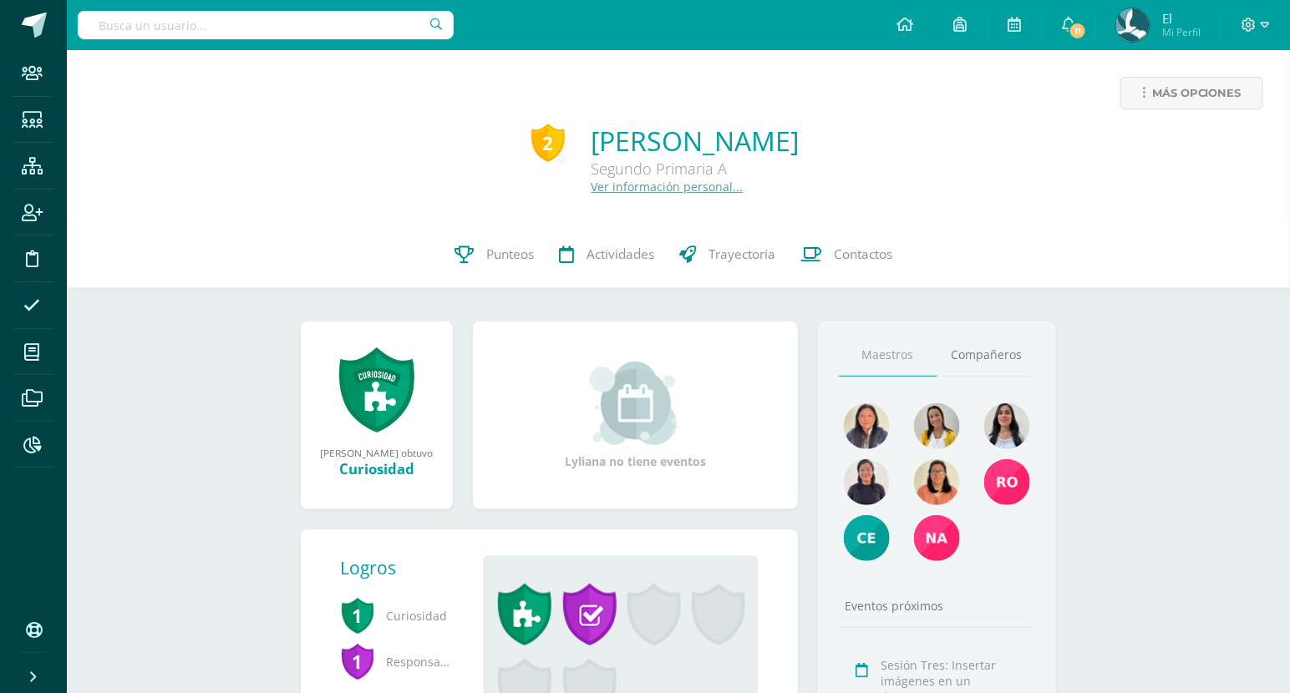
click at [309, 23] on input "text" at bounding box center [266, 25] width 376 height 28
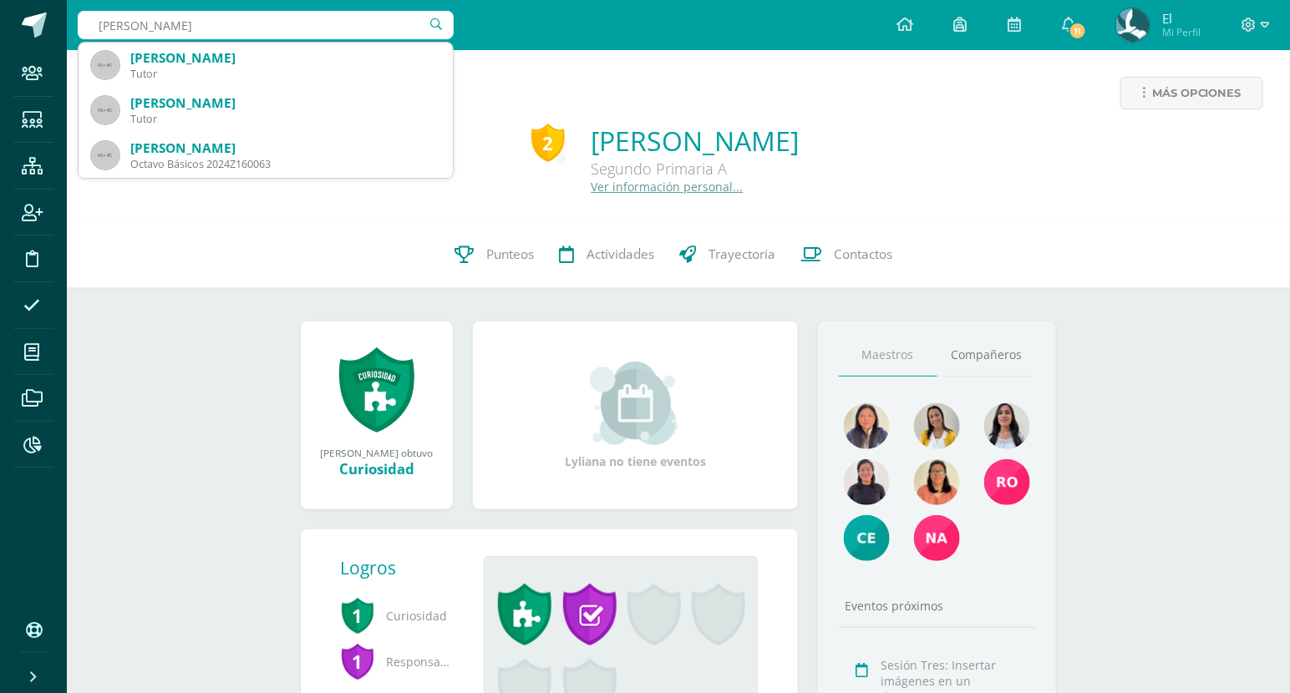
type input "argueta quijada"
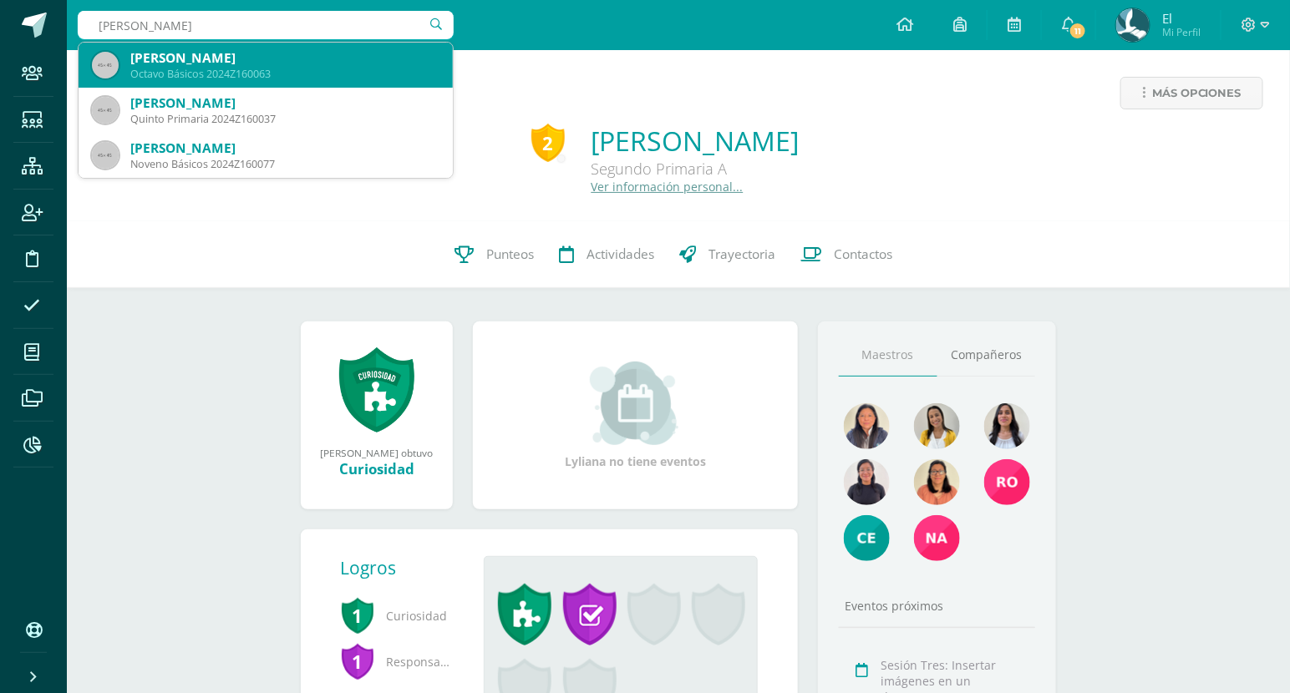
click at [355, 55] on div "Rebeca Isabel Argueta Quijada" at bounding box center [284, 58] width 309 height 18
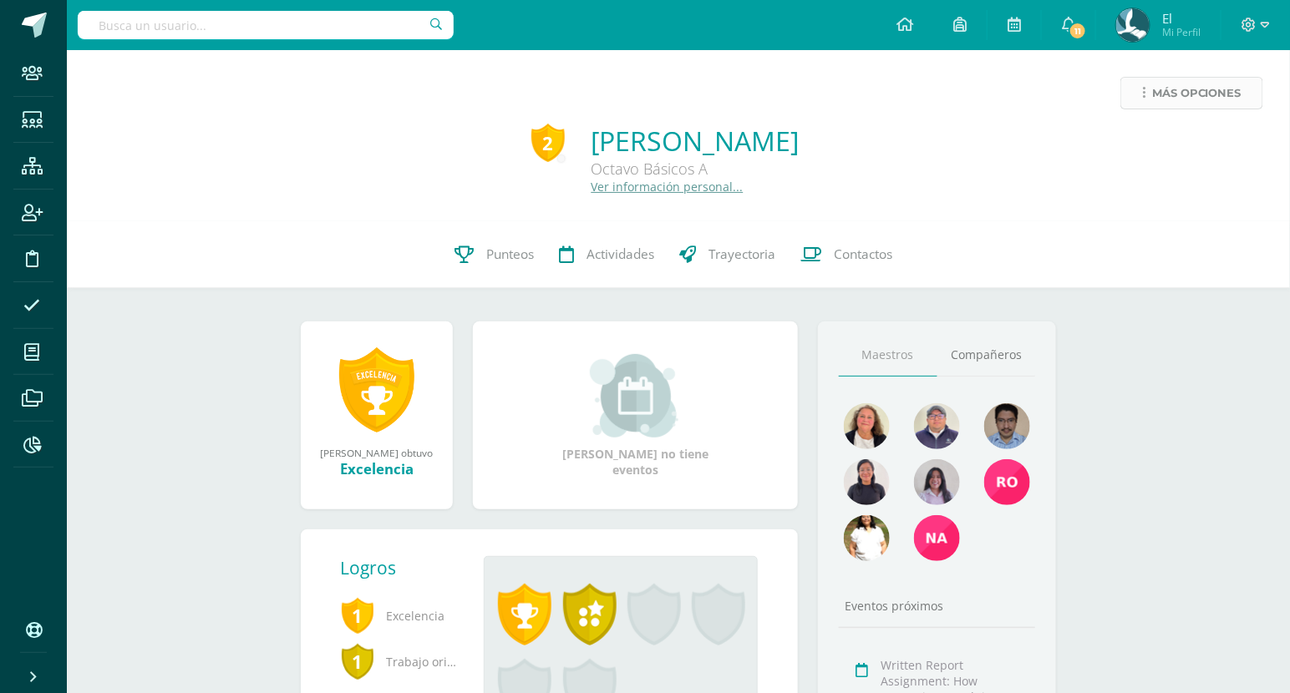
click at [1188, 106] on span "Más opciones" at bounding box center [1196, 93] width 89 height 31
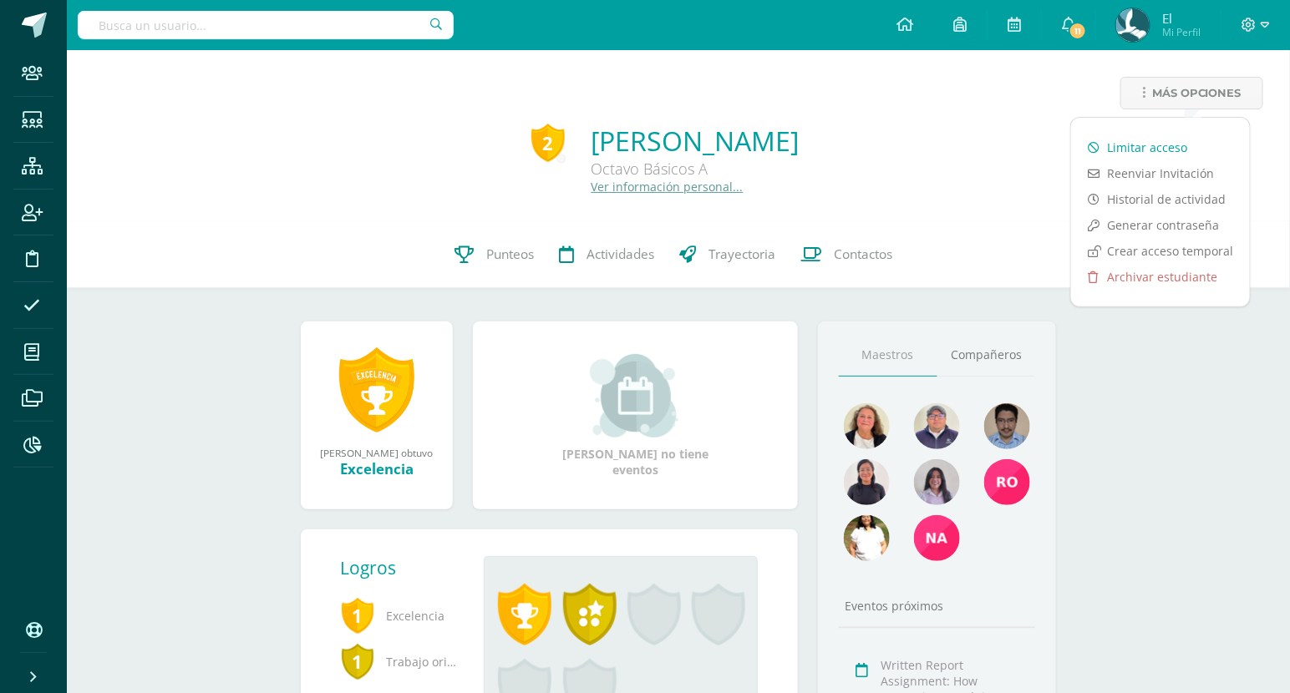
click at [1153, 142] on link "Limitar acceso" at bounding box center [1160, 147] width 179 height 26
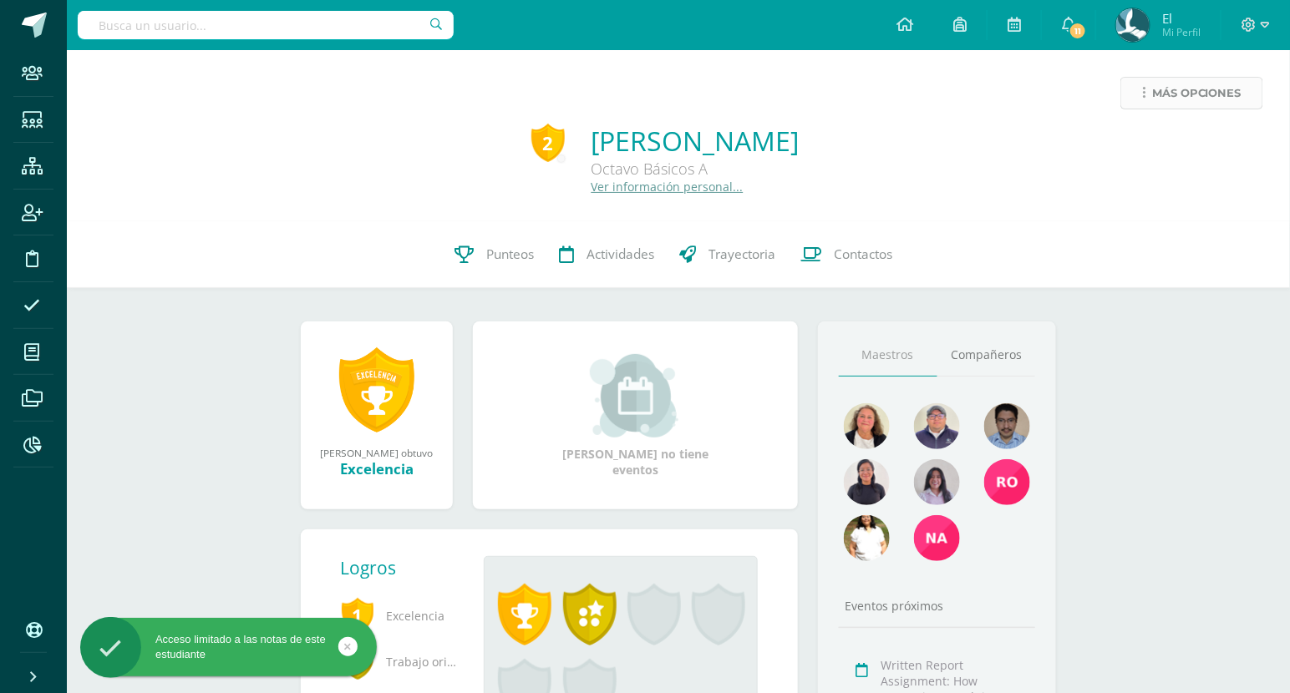
click at [1204, 98] on span "Más opciones" at bounding box center [1196, 93] width 89 height 31
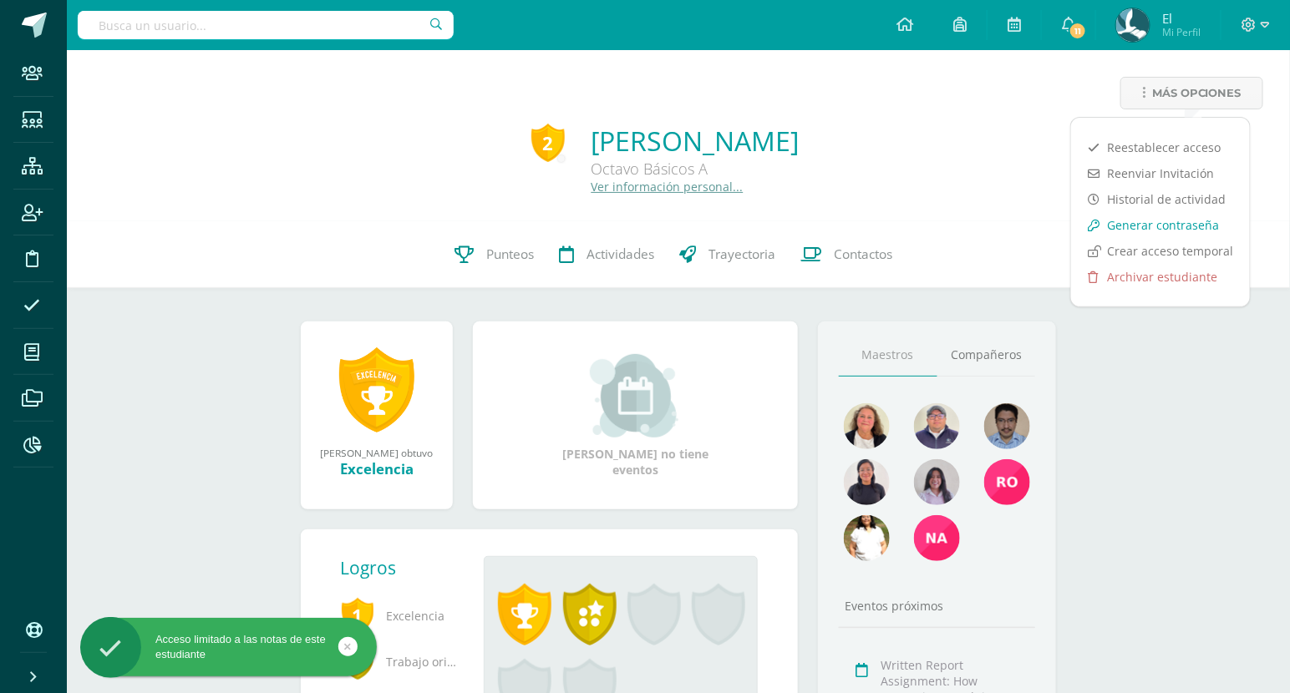
click at [1153, 212] on link "Generar contraseña" at bounding box center [1160, 225] width 179 height 26
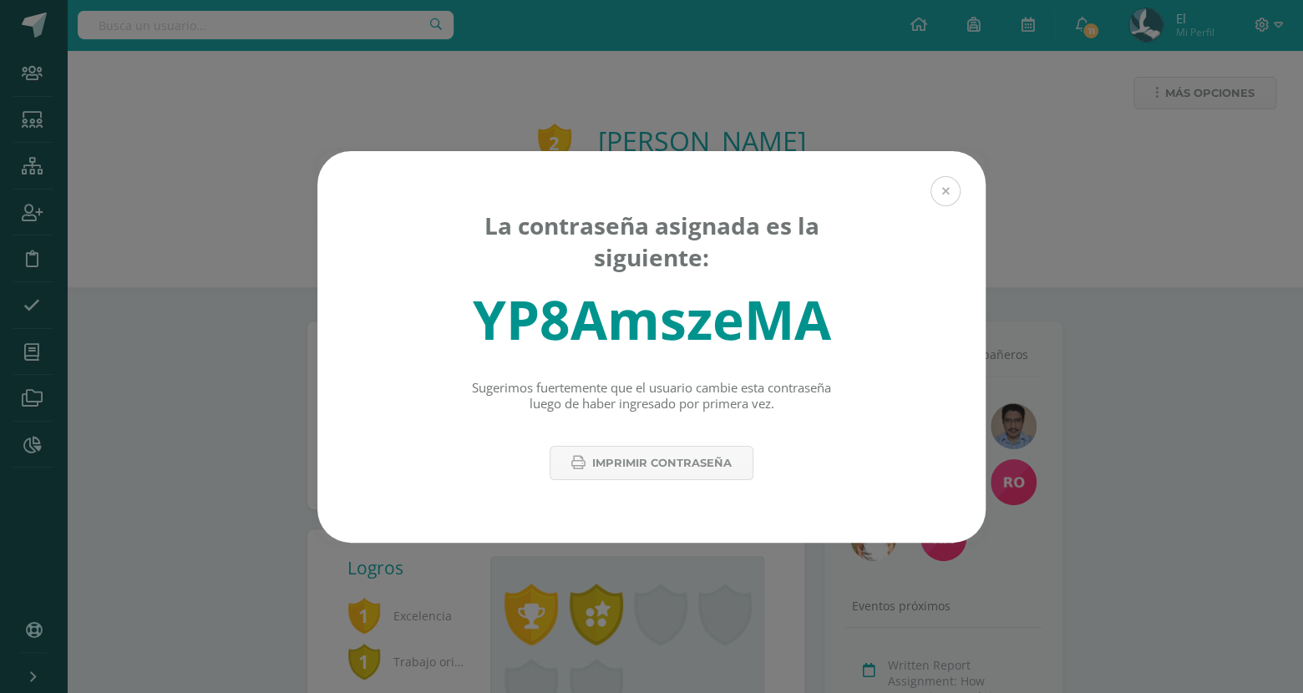
click at [951, 181] on button at bounding box center [945, 191] width 30 height 30
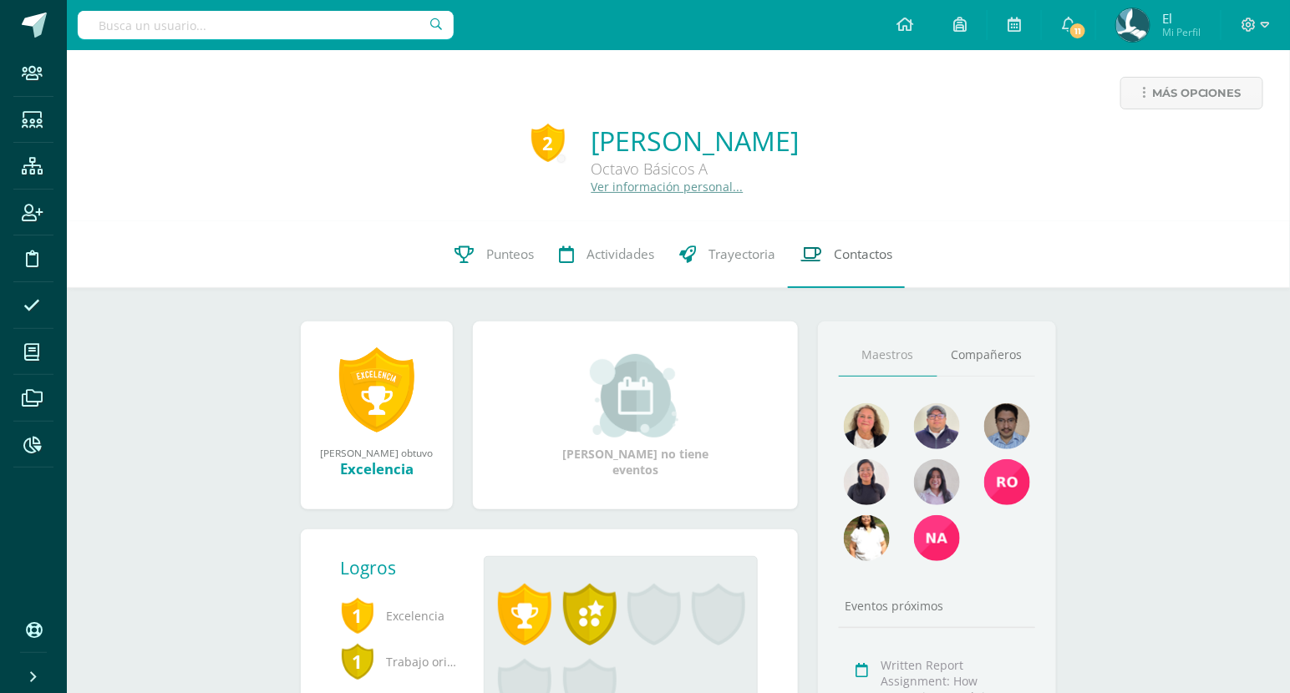
click at [854, 256] on span "Contactos" at bounding box center [863, 255] width 58 height 18
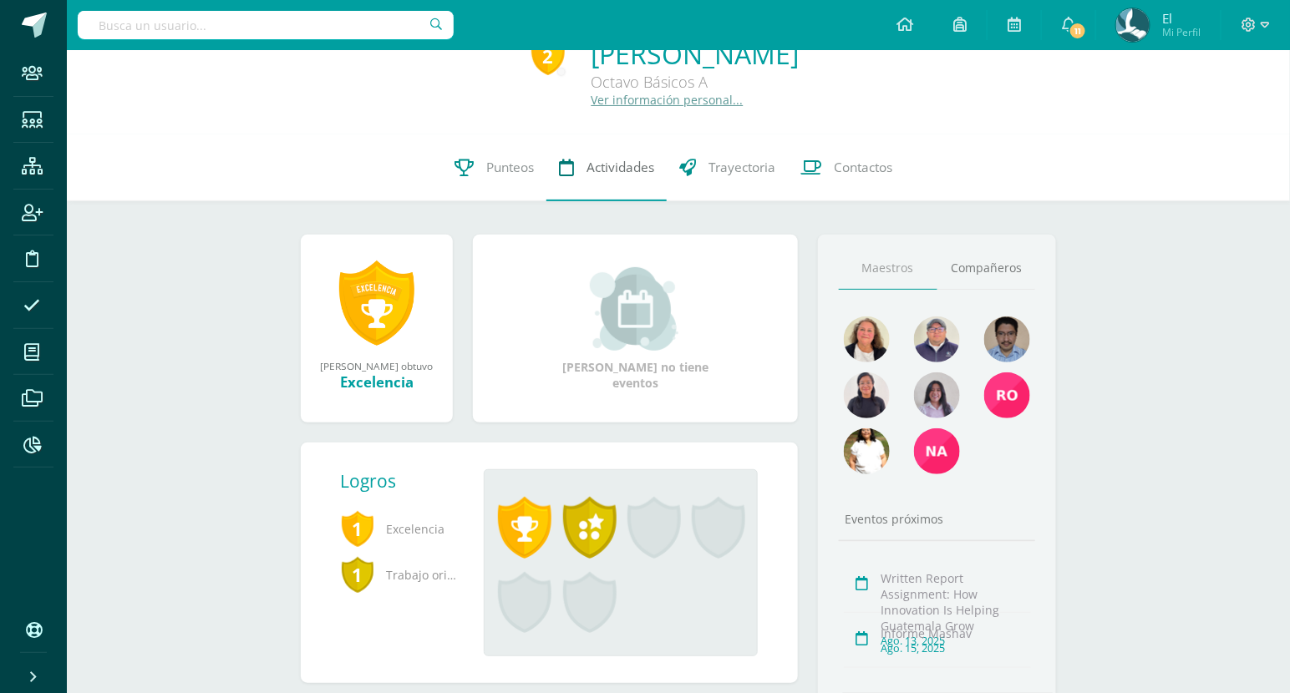
scroll to position [196, 0]
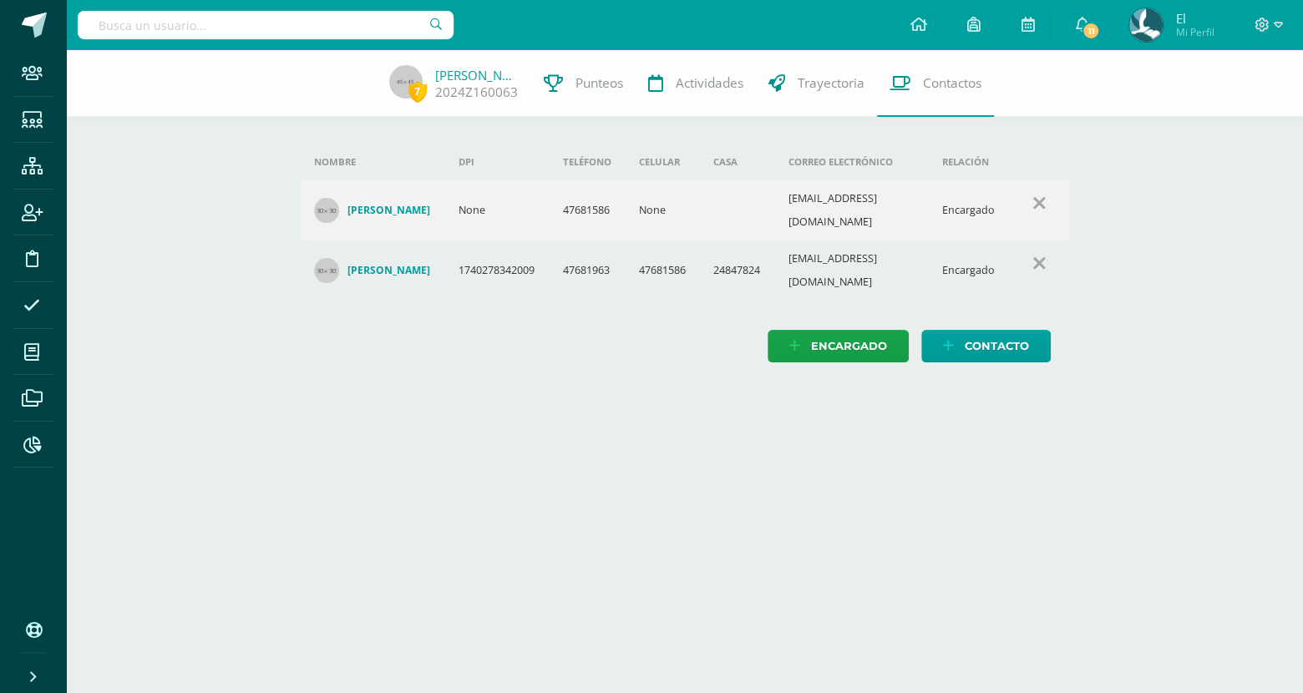
click at [405, 204] on h4 "[PERSON_NAME]" at bounding box center [388, 210] width 83 height 13
click at [404, 264] on h4 "Abigail Quijada Duarte" at bounding box center [388, 270] width 83 height 13
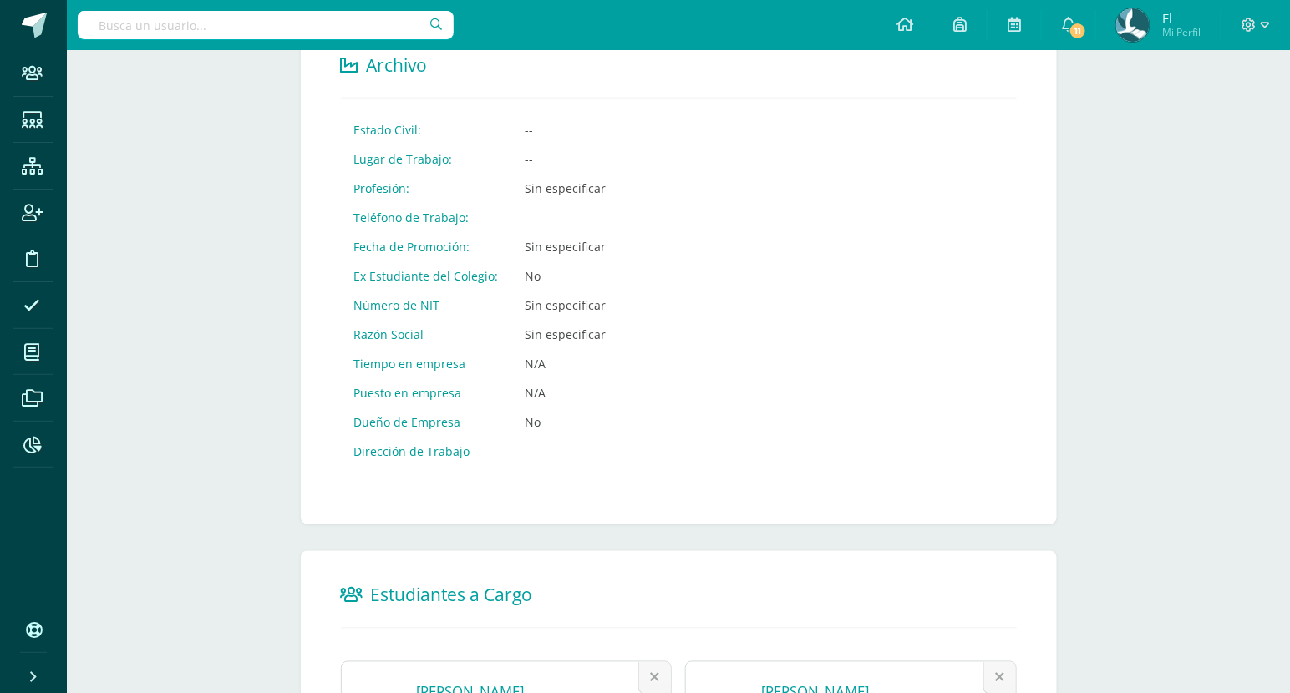
scroll to position [975, 0]
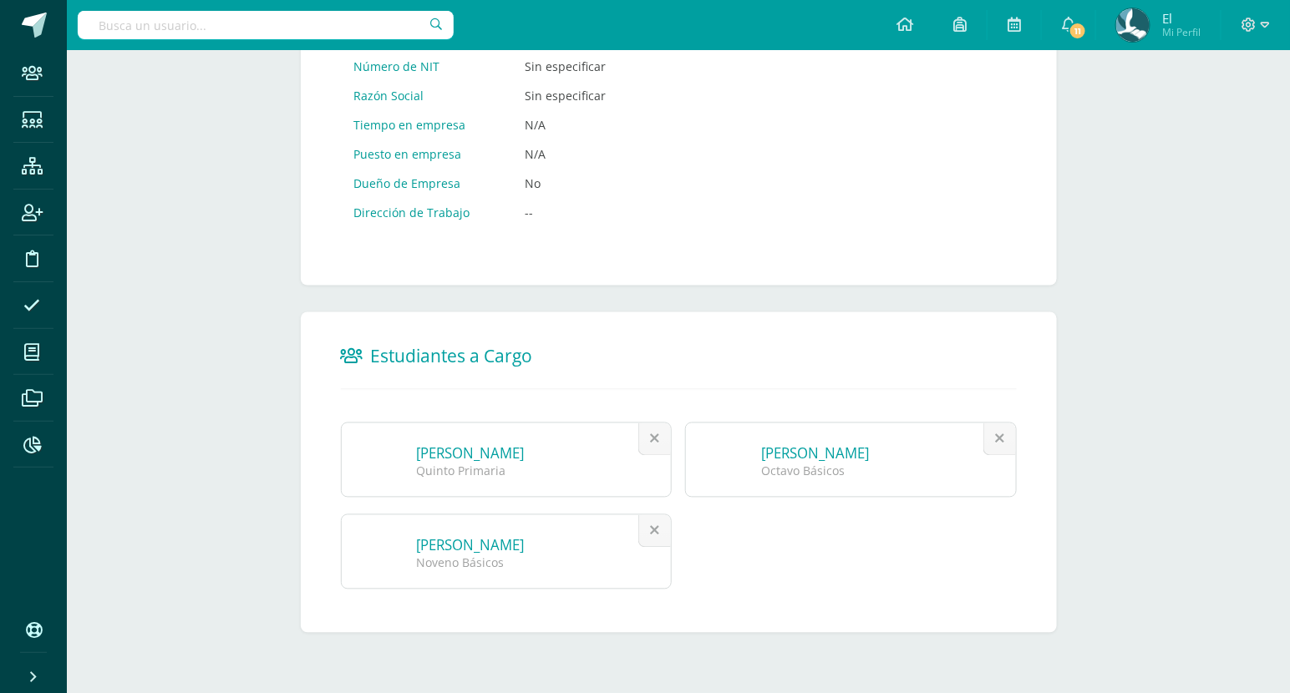
click at [525, 454] on link "Abigail Estefania Argueta Quijada" at bounding box center [471, 453] width 108 height 19
click at [858, 454] on link "Rebeca Isabel Argueta Quijada" at bounding box center [815, 453] width 108 height 19
click at [477, 545] on link "Valeria Sofía Argueta Quijada" at bounding box center [471, 545] width 108 height 19
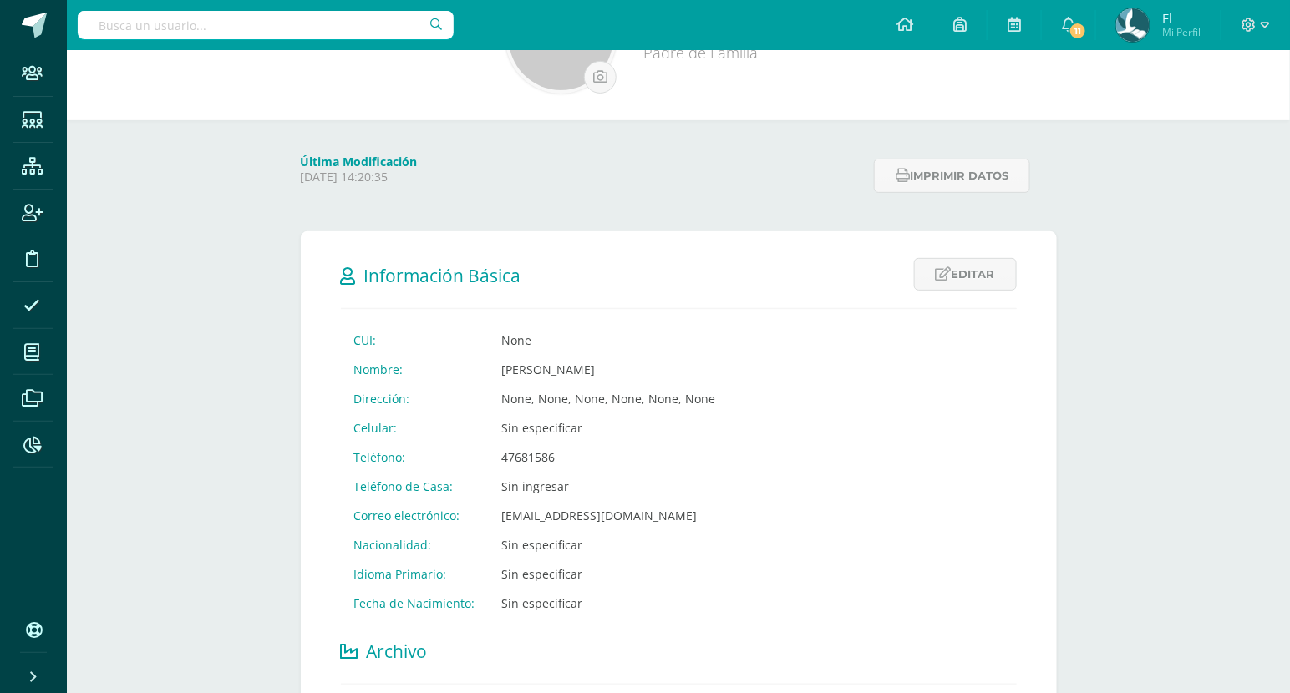
scroll to position [0, 0]
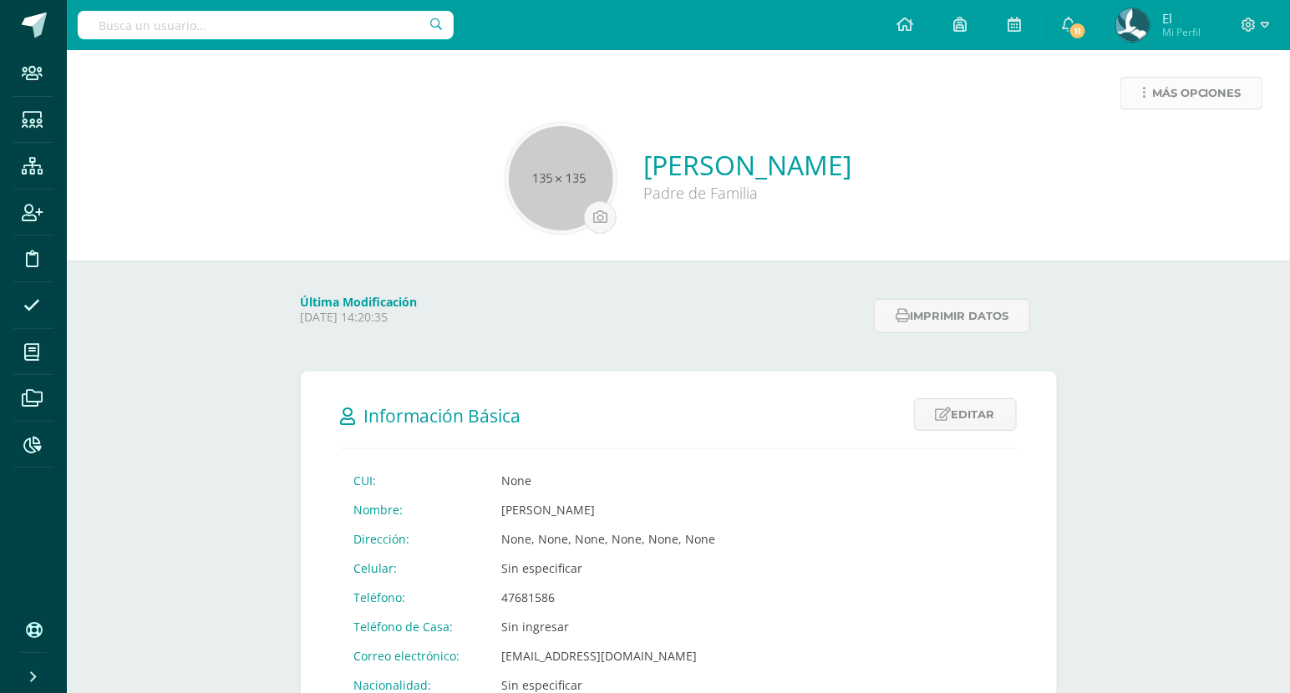
click at [1197, 97] on span "Más opciones" at bounding box center [1196, 93] width 89 height 31
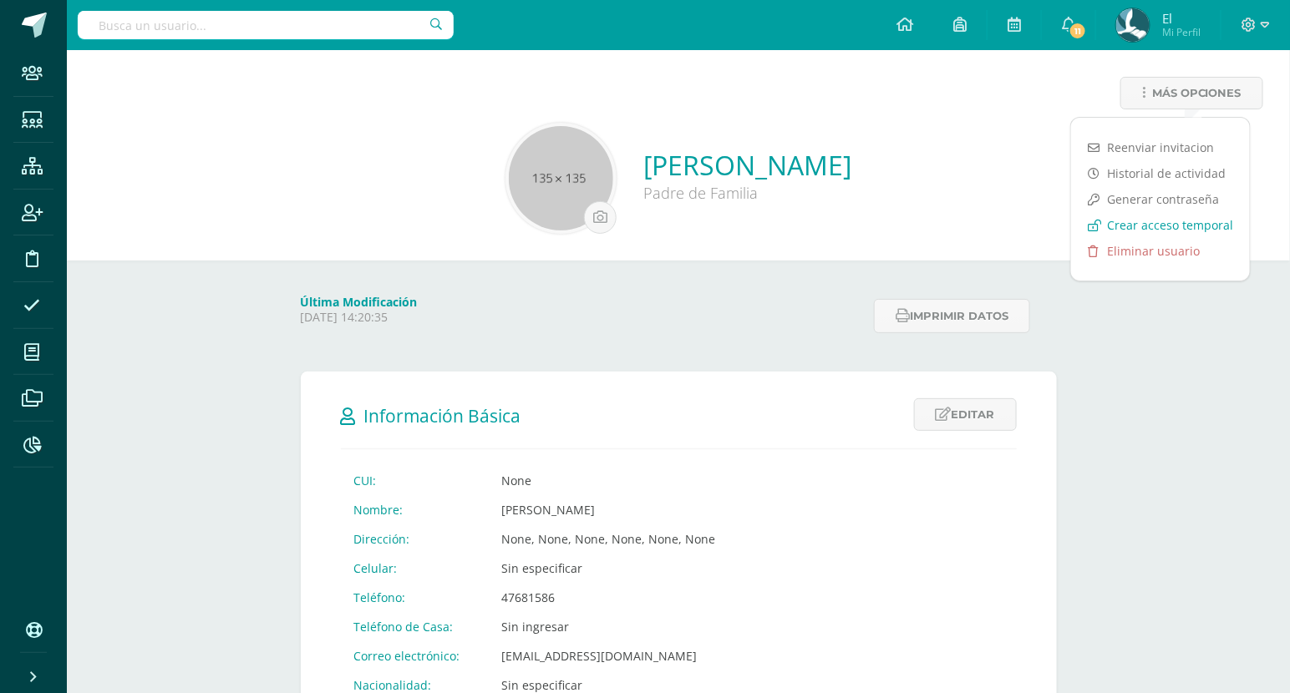
click at [1139, 218] on link "Crear acceso temporal" at bounding box center [1160, 225] width 179 height 26
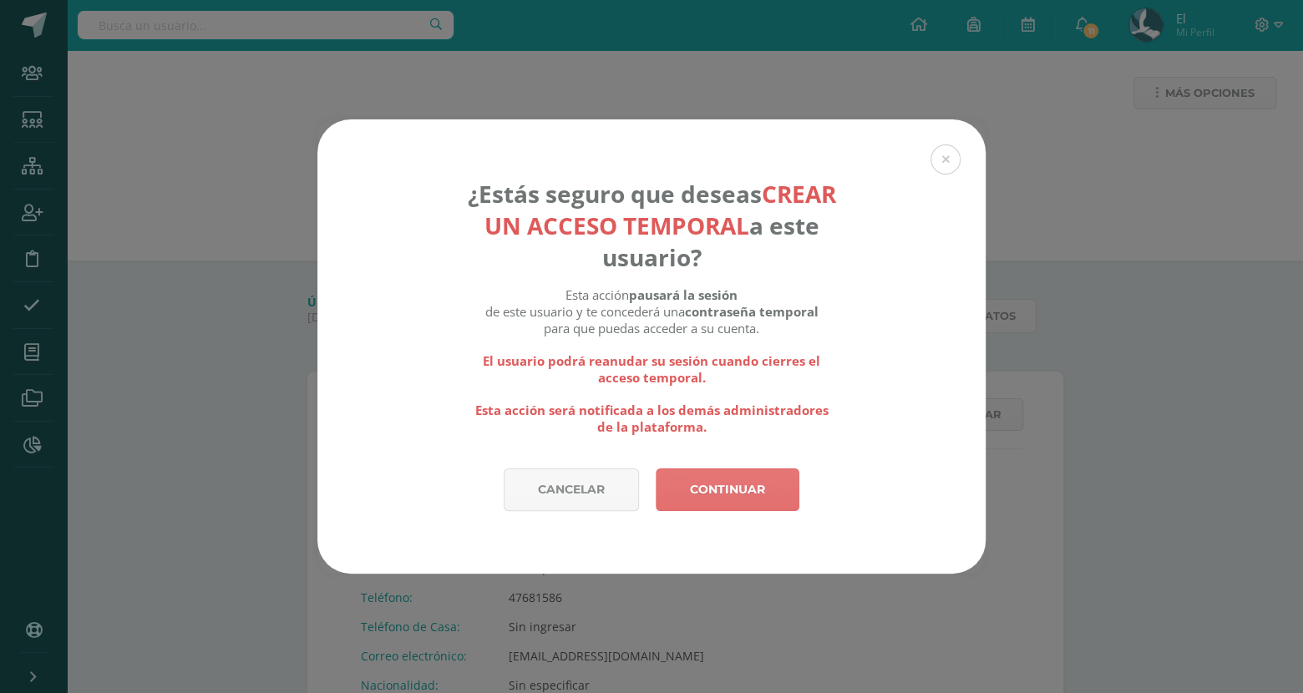
click at [717, 495] on link "Continuar" at bounding box center [728, 490] width 144 height 43
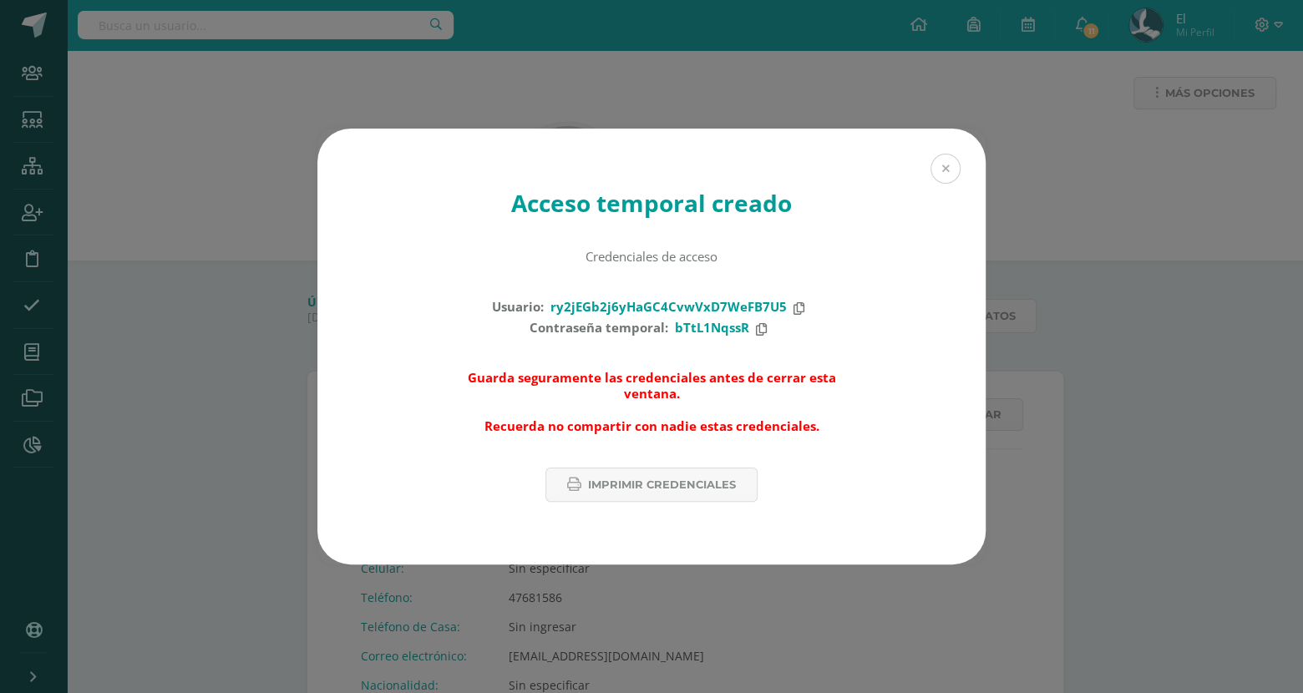
click at [942, 166] on button at bounding box center [945, 169] width 30 height 30
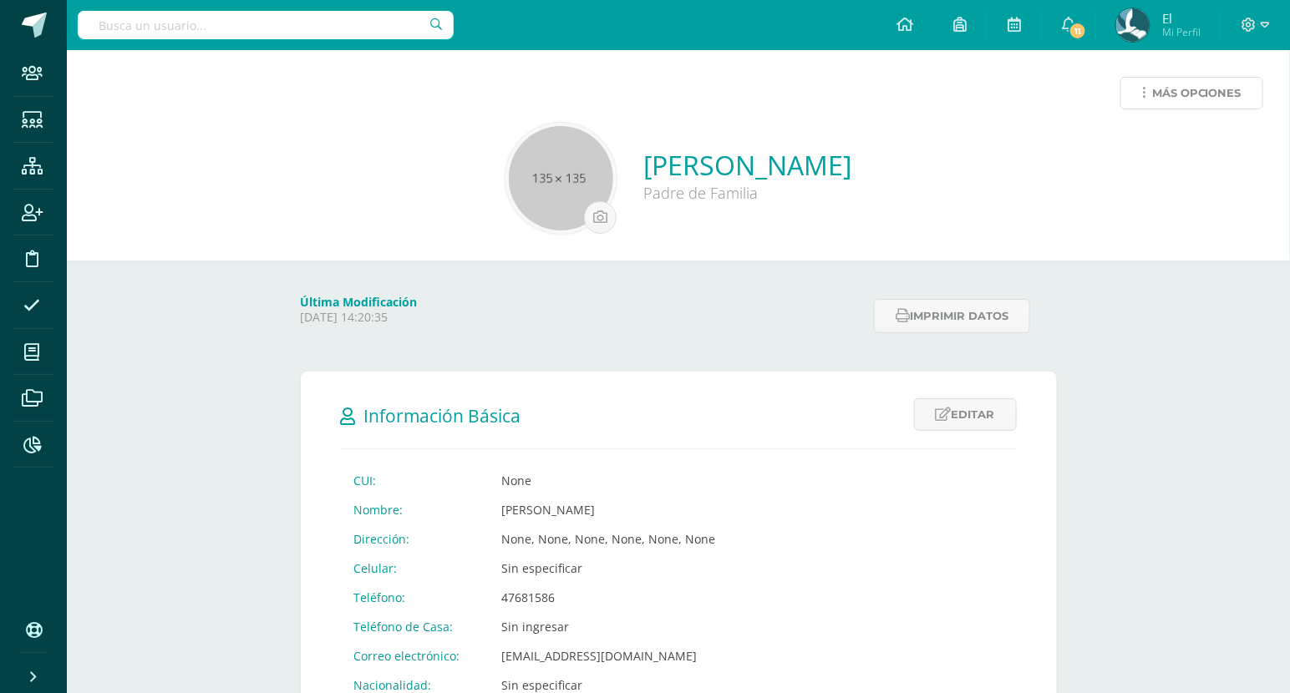
click at [1261, 90] on link "Más opciones" at bounding box center [1191, 93] width 143 height 33
click at [773, 286] on div "Última Modificación Monday 15 January 2024 14:20:35 Imprimir datos" at bounding box center [678, 300] width 823 height 78
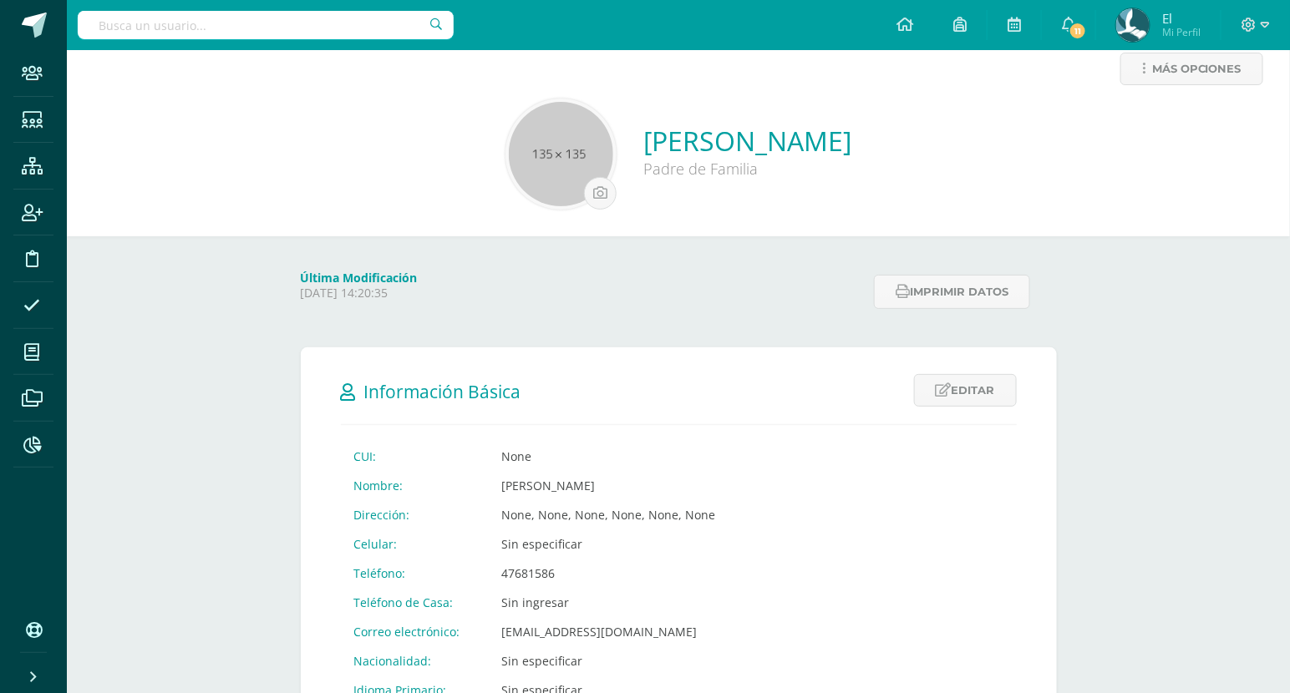
scroll to position [22, 0]
click at [1214, 64] on span "Más opciones" at bounding box center [1196, 71] width 89 height 31
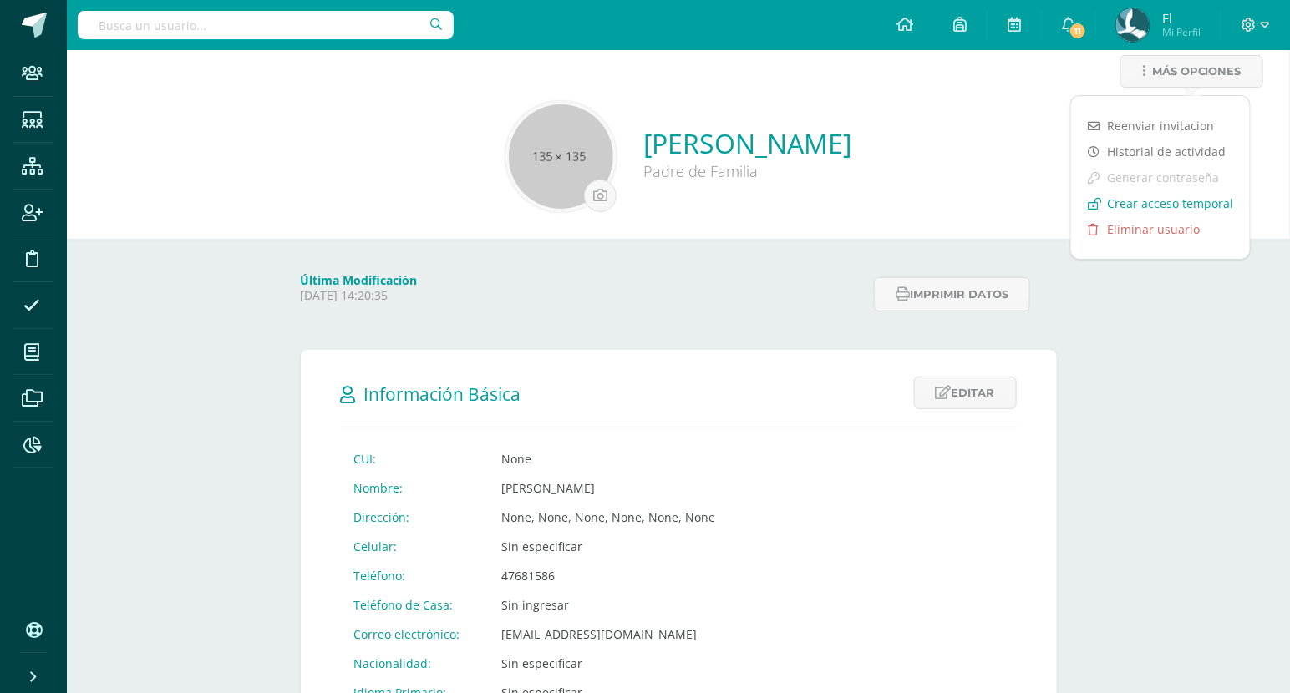
click at [1118, 206] on link "Crear acceso temporal" at bounding box center [1160, 203] width 179 height 26
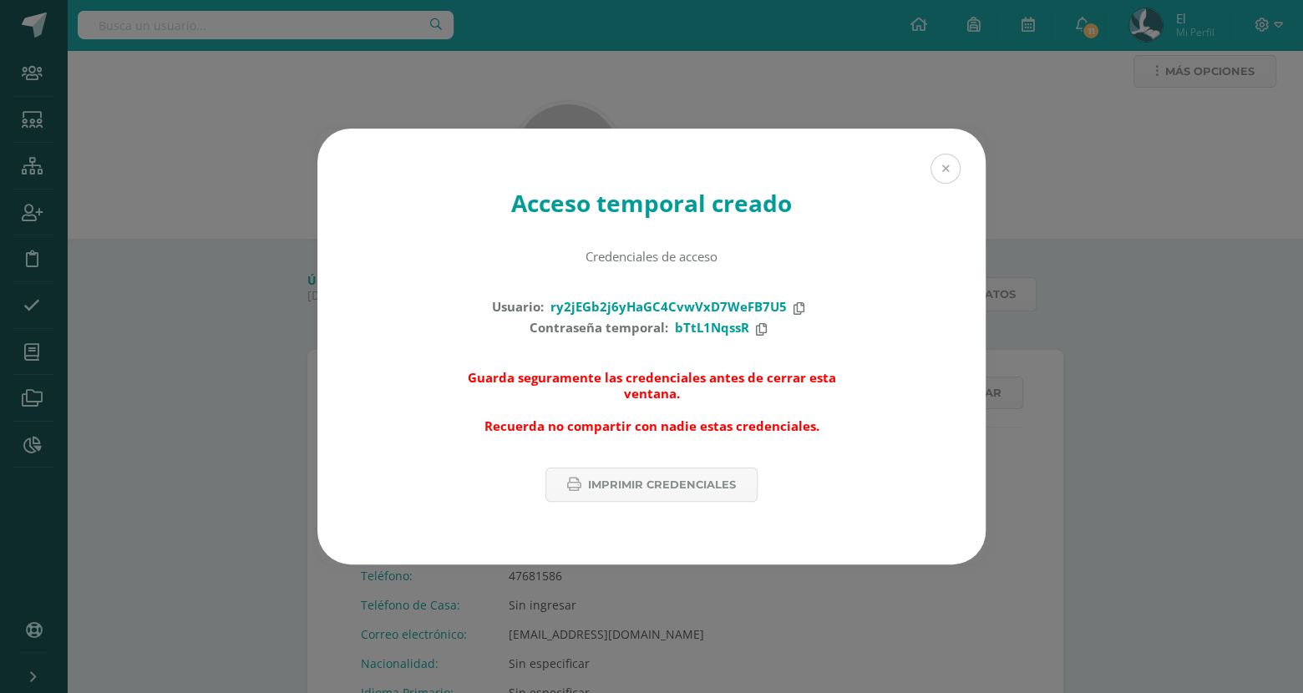
click at [955, 168] on button at bounding box center [945, 169] width 30 height 30
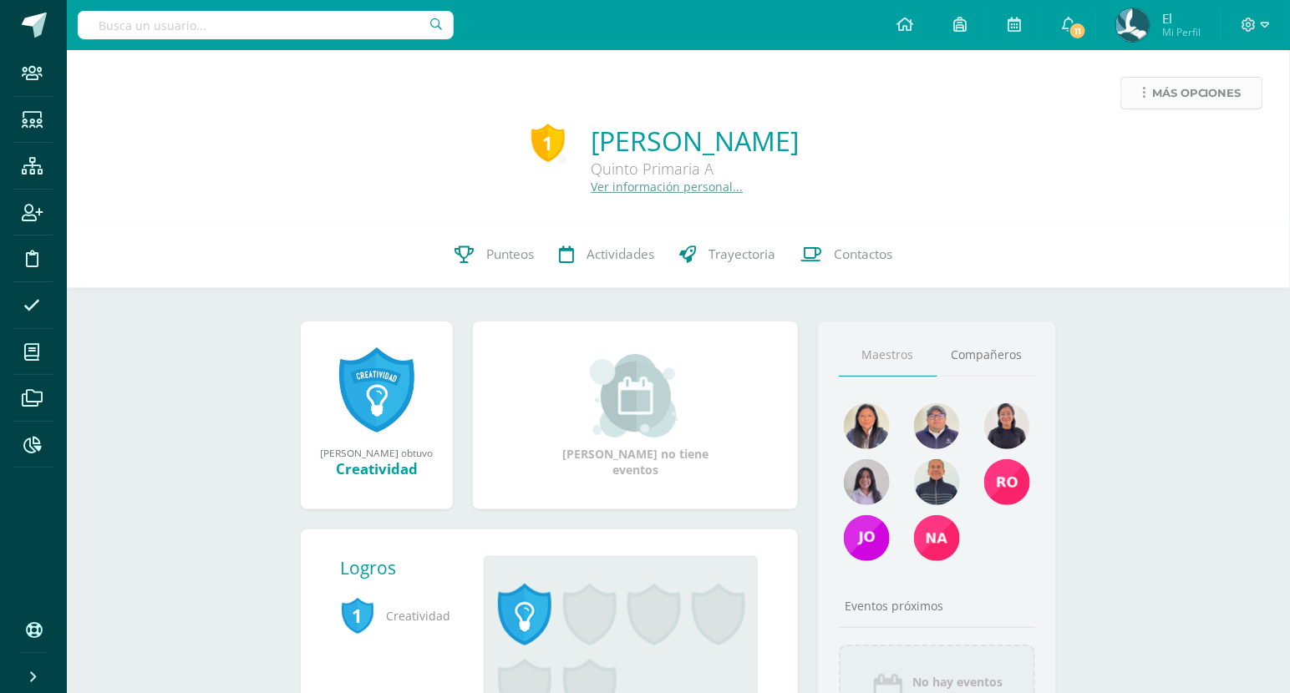
click at [1162, 83] on span "Más opciones" at bounding box center [1196, 93] width 89 height 31
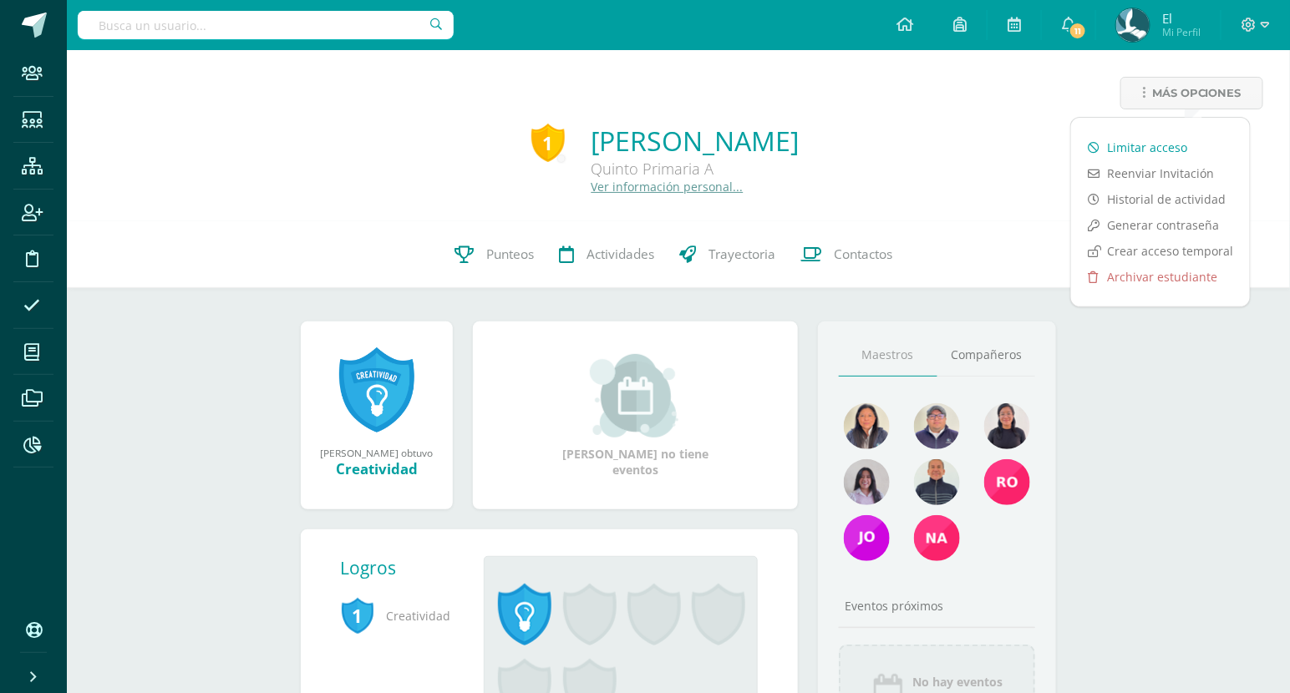
click at [1156, 137] on link "Limitar acceso" at bounding box center [1160, 147] width 179 height 26
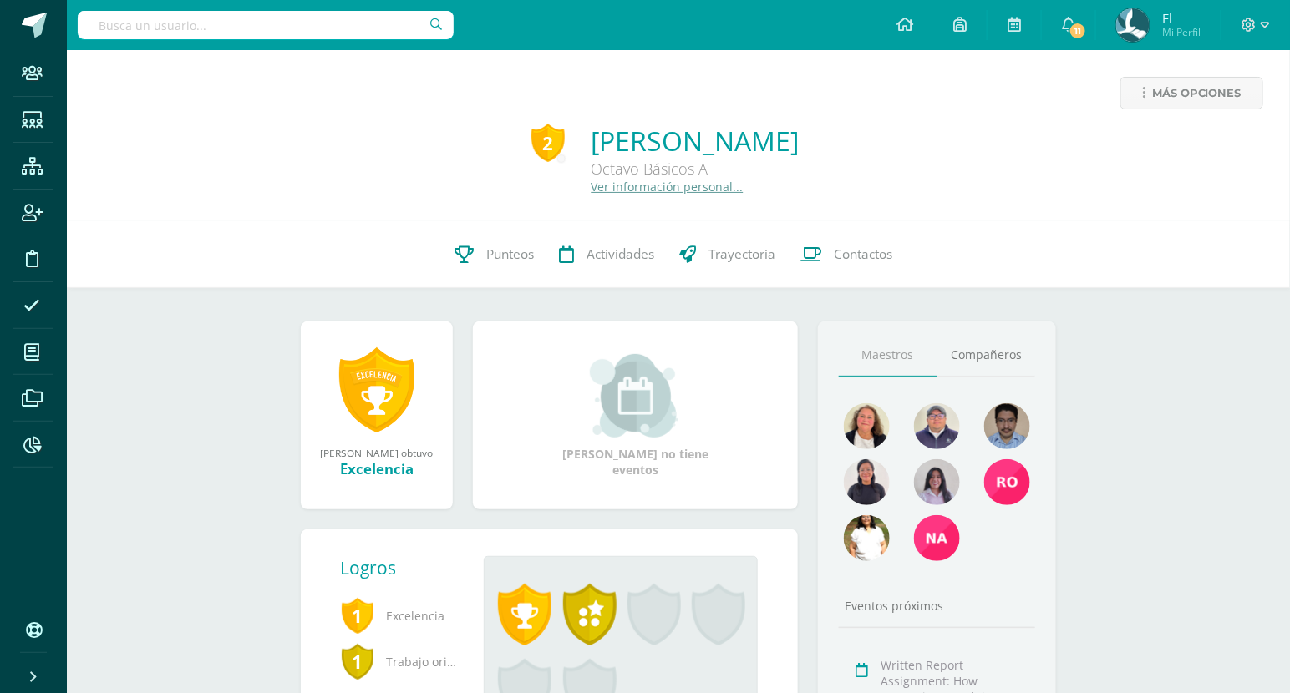
click at [1224, 76] on div "Más opciones 2 [PERSON_NAME] Octavo Básicos A Ver información personal..." at bounding box center [678, 135] width 1223 height 171
click at [1213, 89] on span "Más opciones" at bounding box center [1196, 93] width 89 height 31
click at [799, 139] on link "[PERSON_NAME]" at bounding box center [695, 141] width 208 height 36
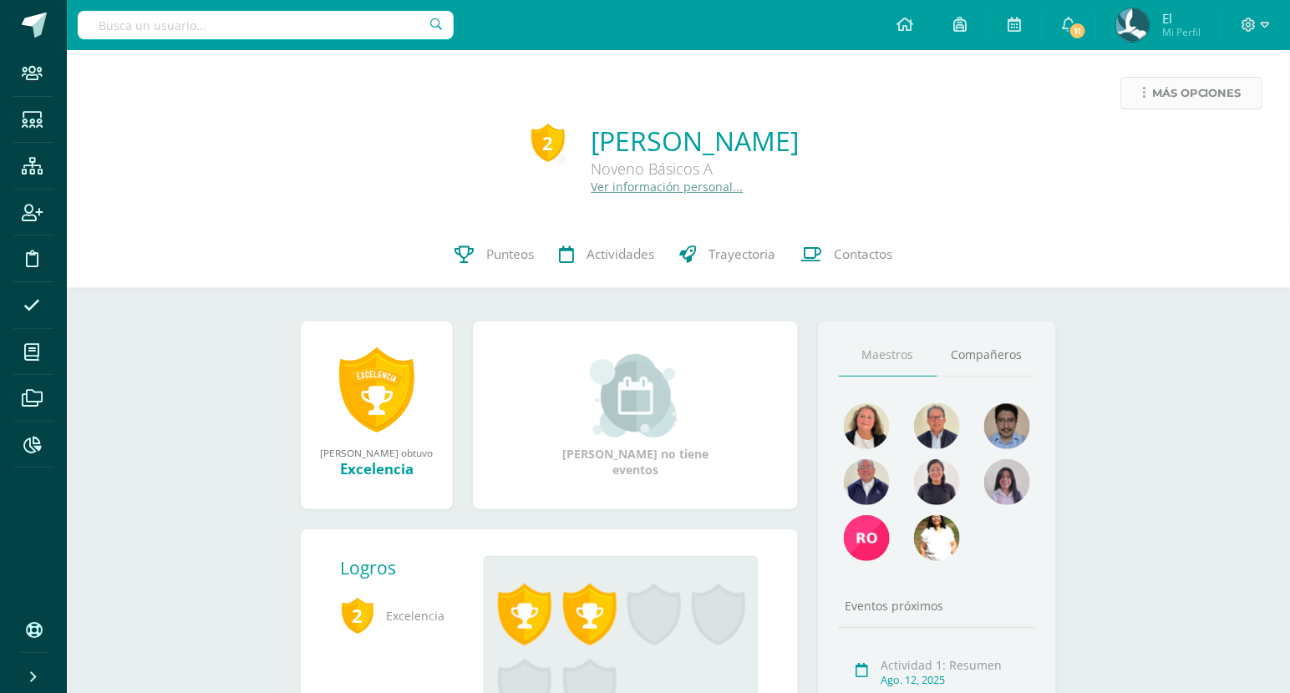
click at [1144, 98] on icon at bounding box center [1143, 93] width 3 height 14
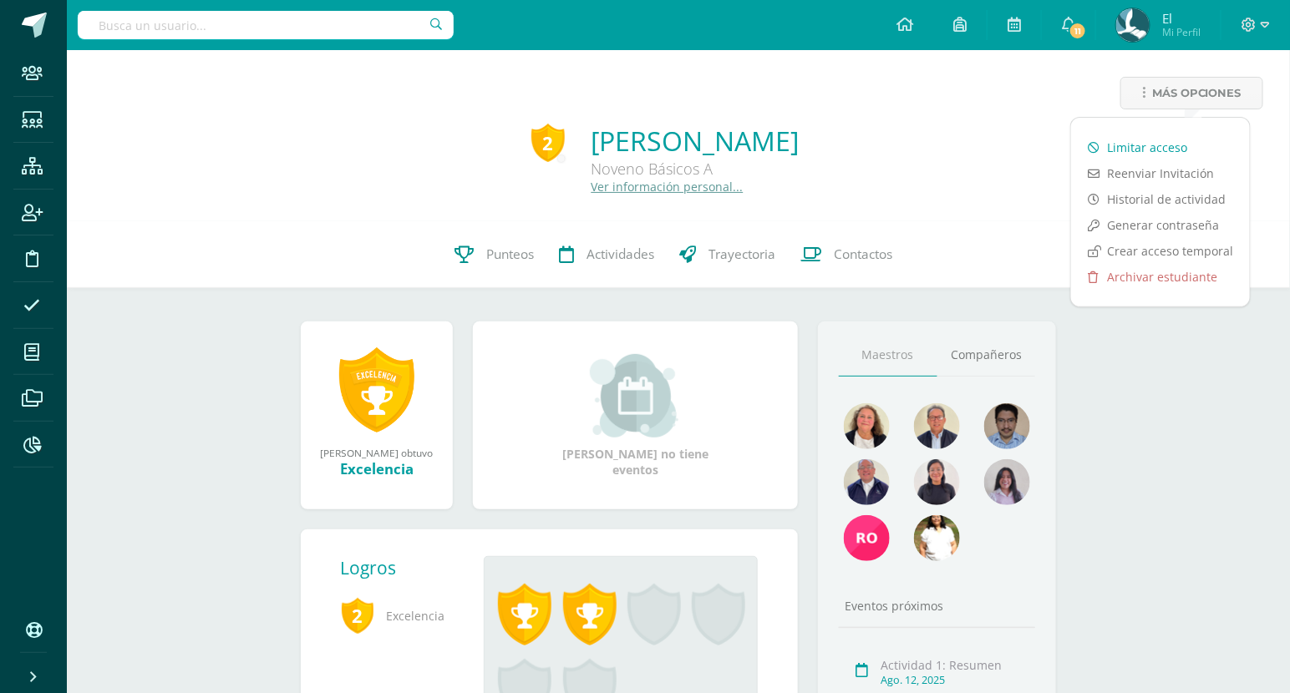
click at [1158, 138] on link "Limitar acceso" at bounding box center [1160, 147] width 179 height 26
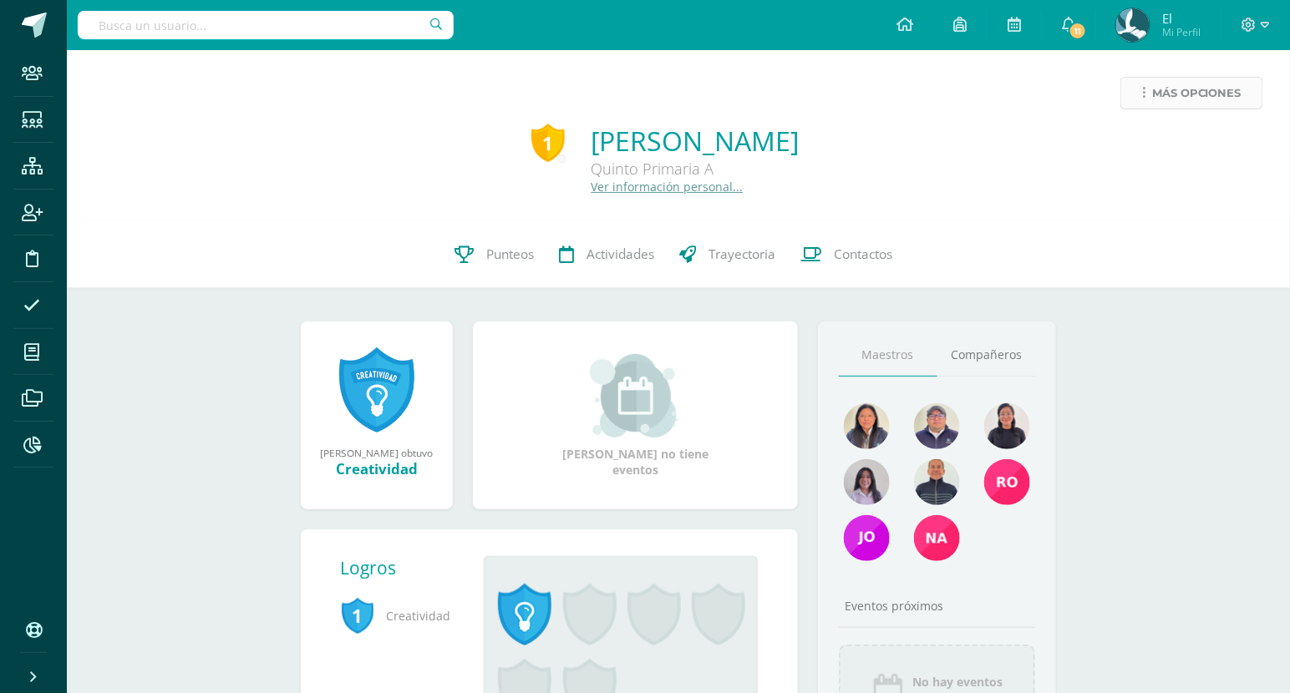
click at [1188, 90] on span "Más opciones" at bounding box center [1196, 93] width 89 height 31
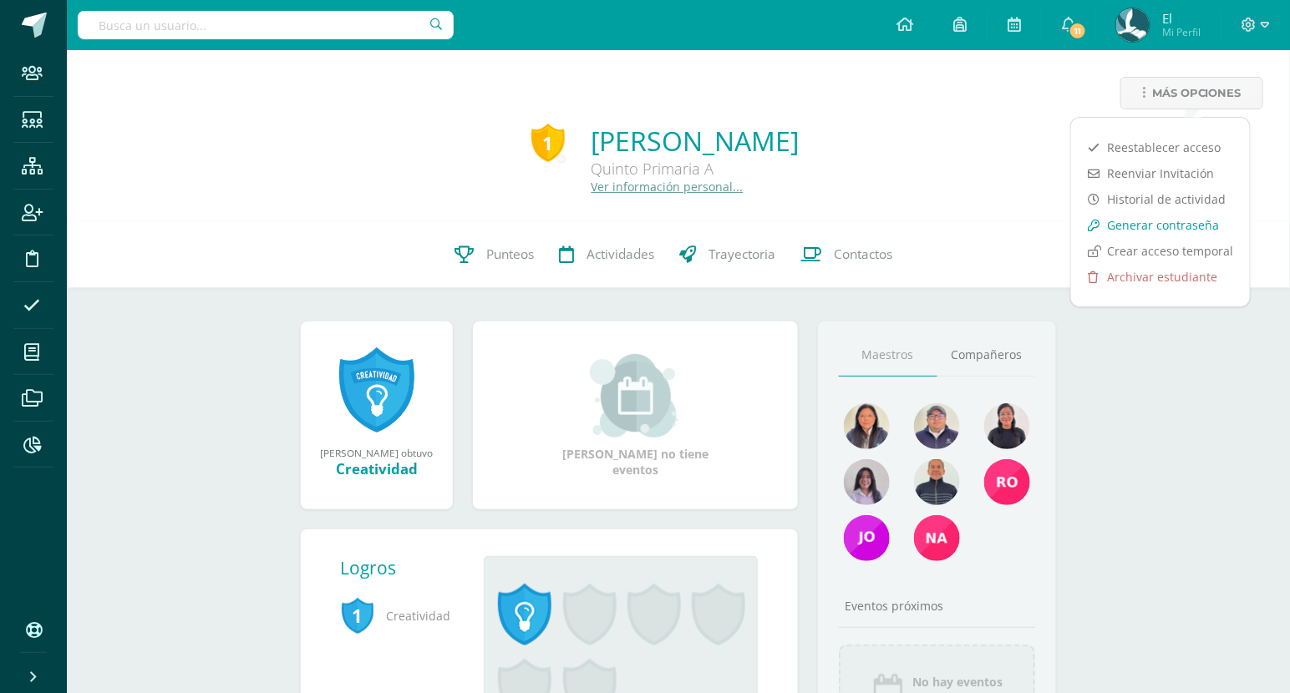
click at [1161, 230] on link "Generar contraseña" at bounding box center [1160, 225] width 179 height 26
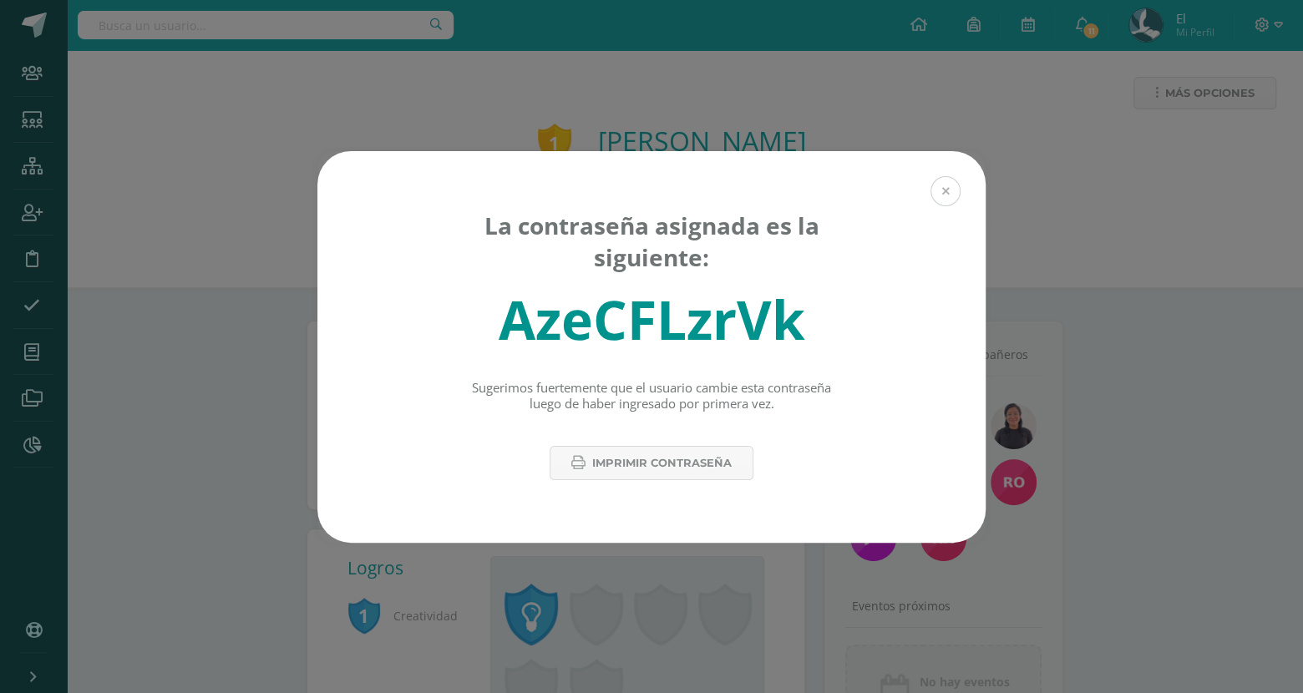
click at [942, 202] on button at bounding box center [945, 191] width 30 height 30
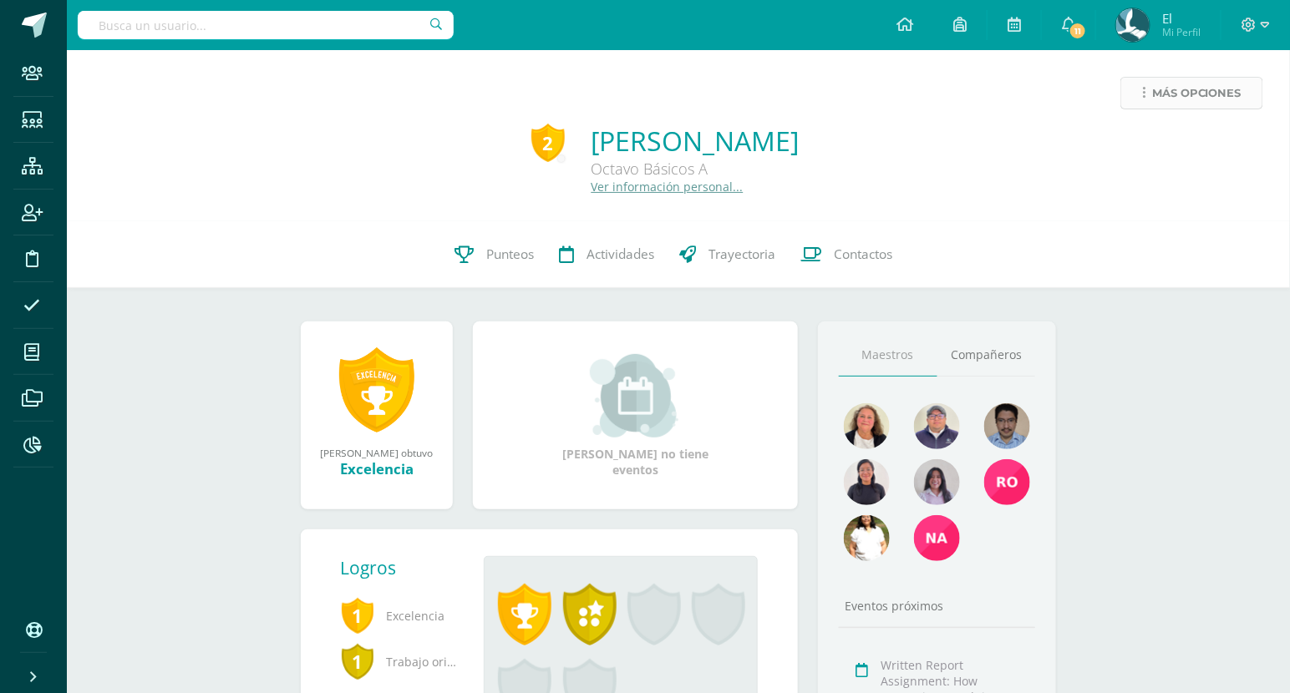
click at [1240, 88] on span "Más opciones" at bounding box center [1196, 93] width 89 height 31
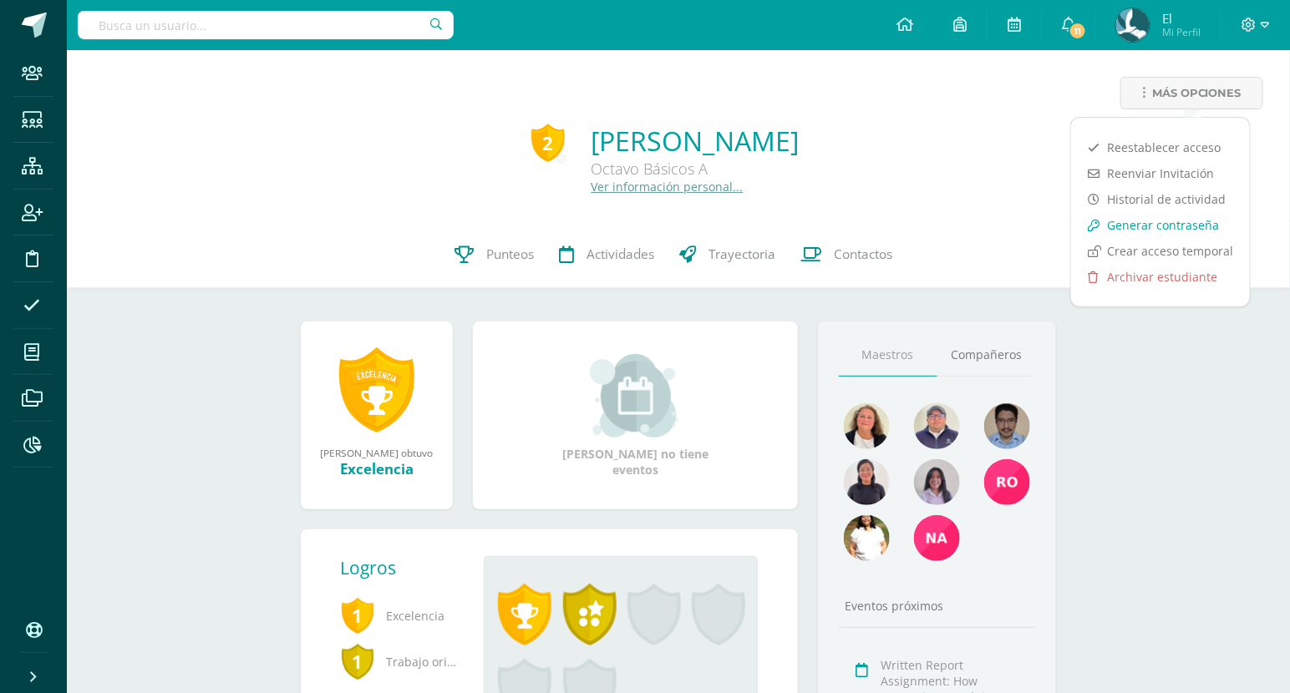
click at [1156, 216] on link "Generar contraseña" at bounding box center [1160, 225] width 179 height 26
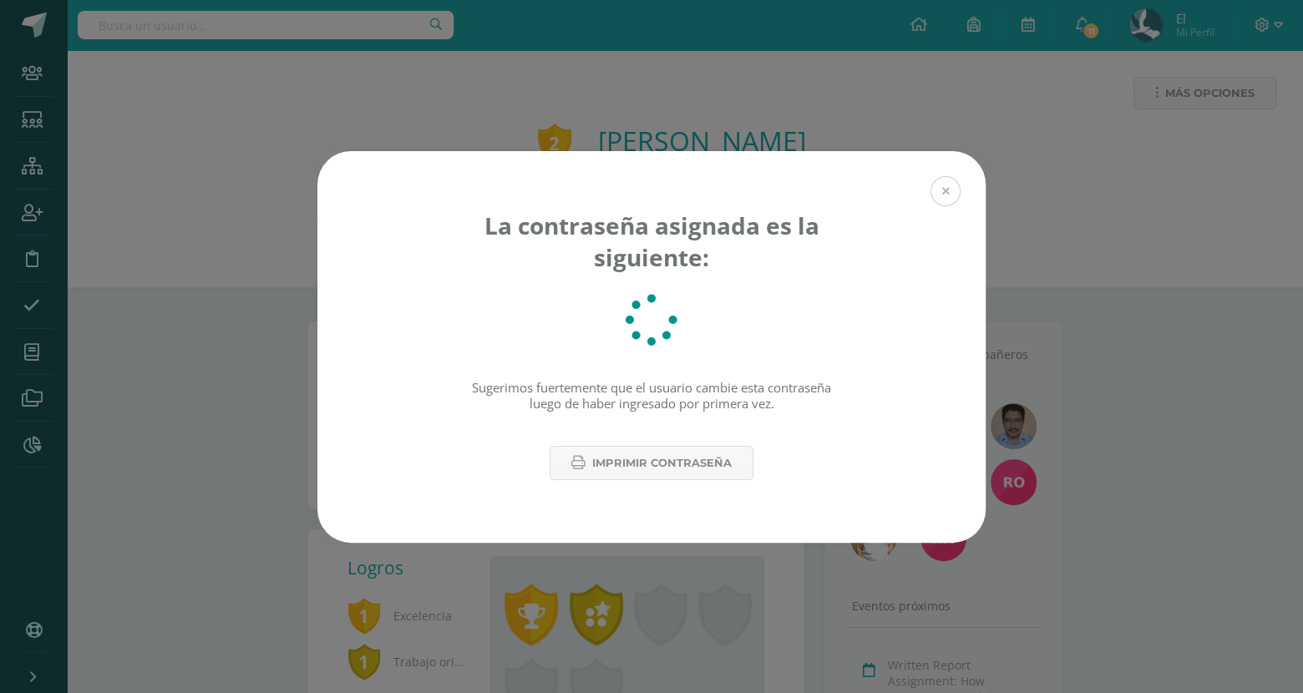
click at [940, 192] on button at bounding box center [945, 191] width 30 height 30
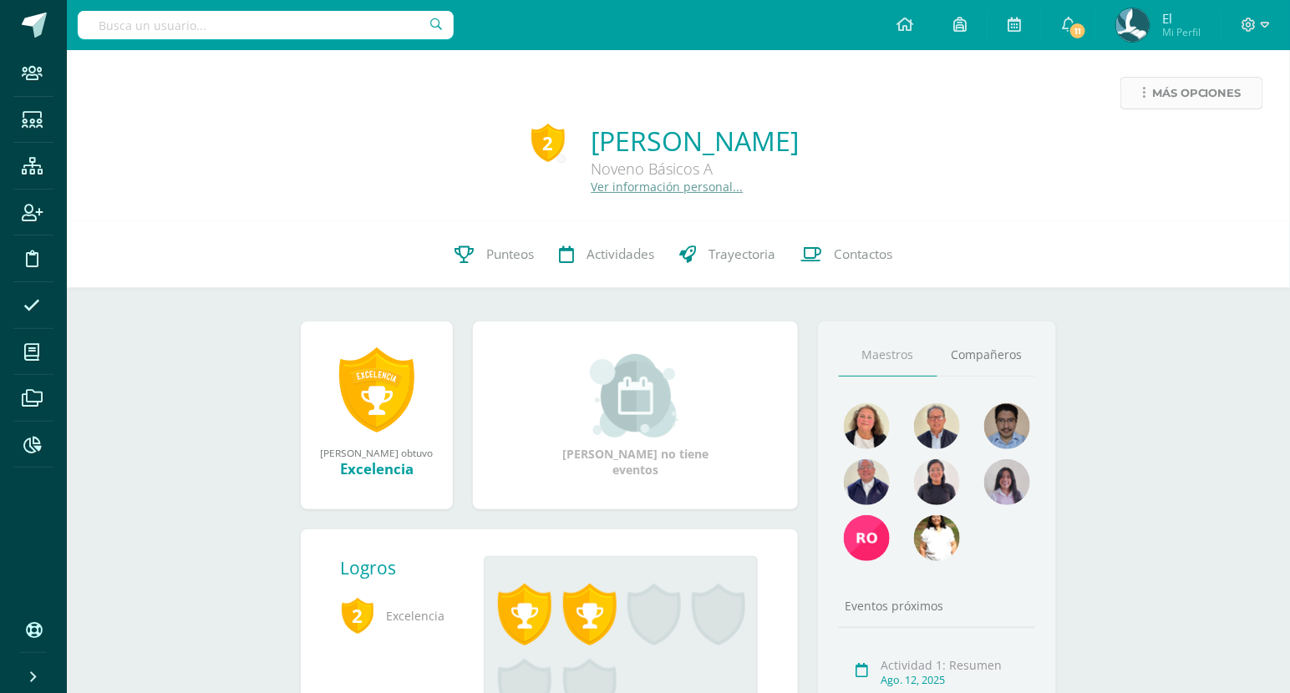
click at [1221, 103] on span "Más opciones" at bounding box center [1196, 93] width 89 height 31
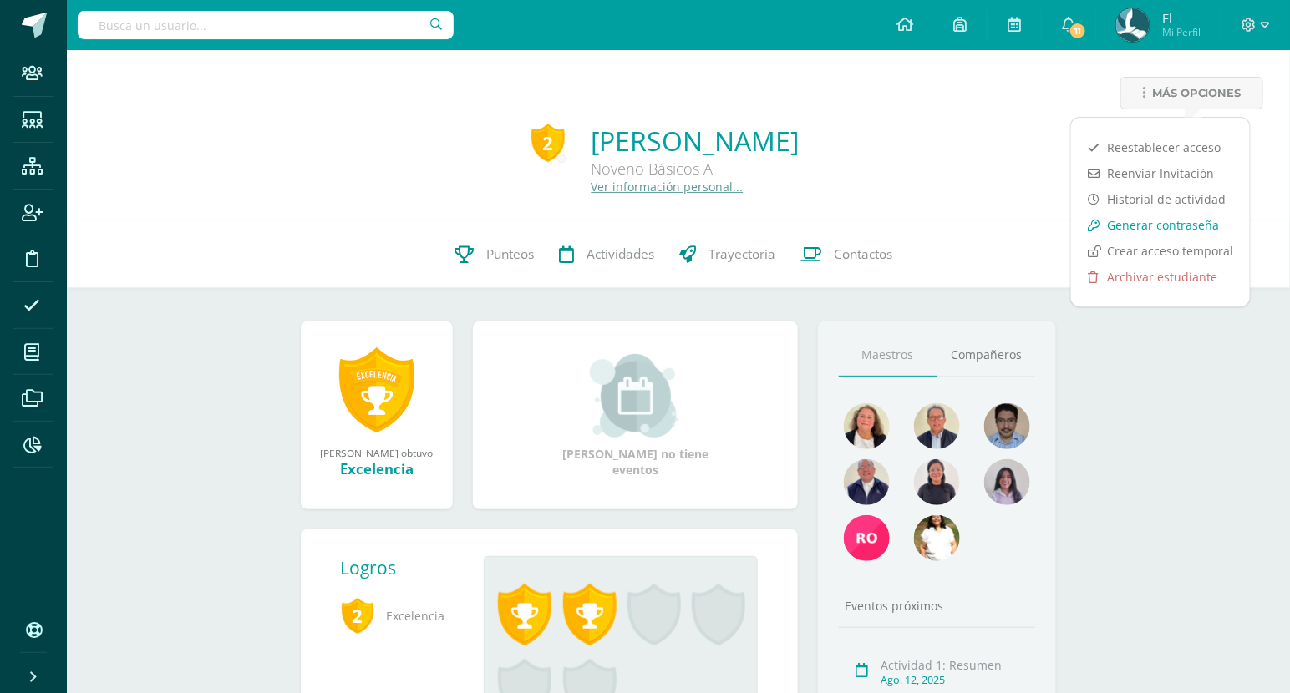
click at [1179, 221] on link "Generar contraseña" at bounding box center [1160, 225] width 179 height 26
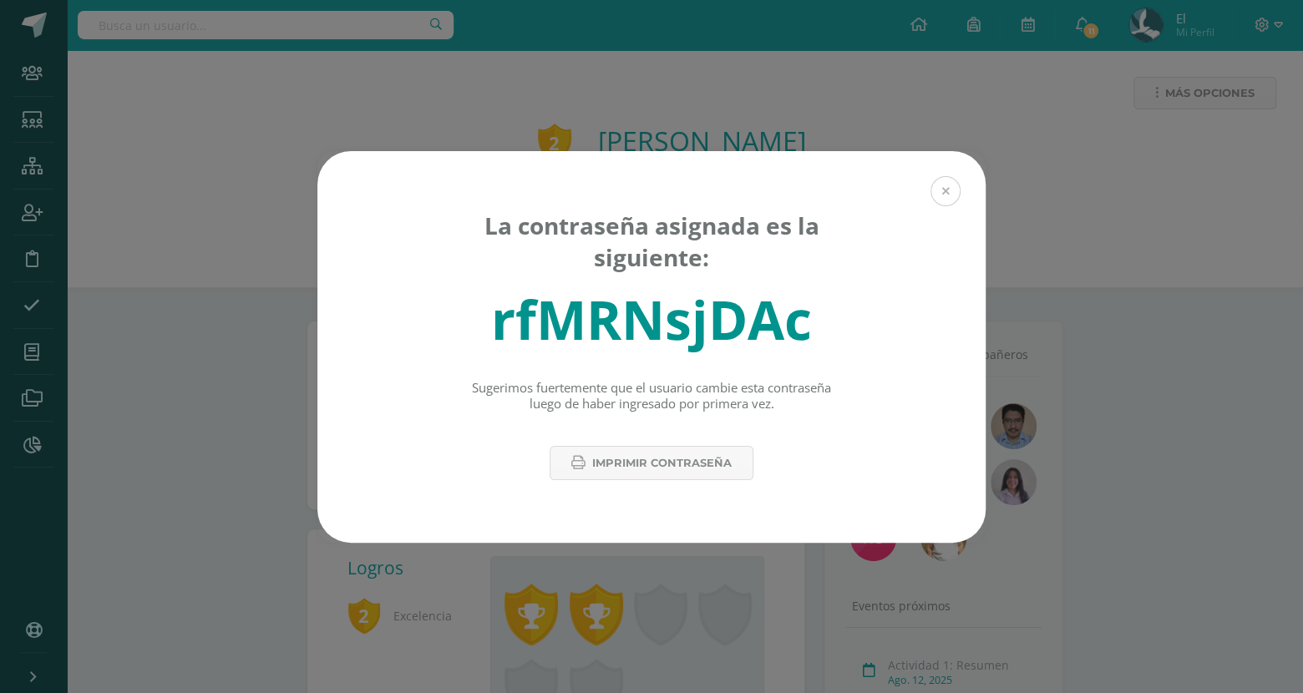
click at [955, 184] on button at bounding box center [945, 191] width 30 height 30
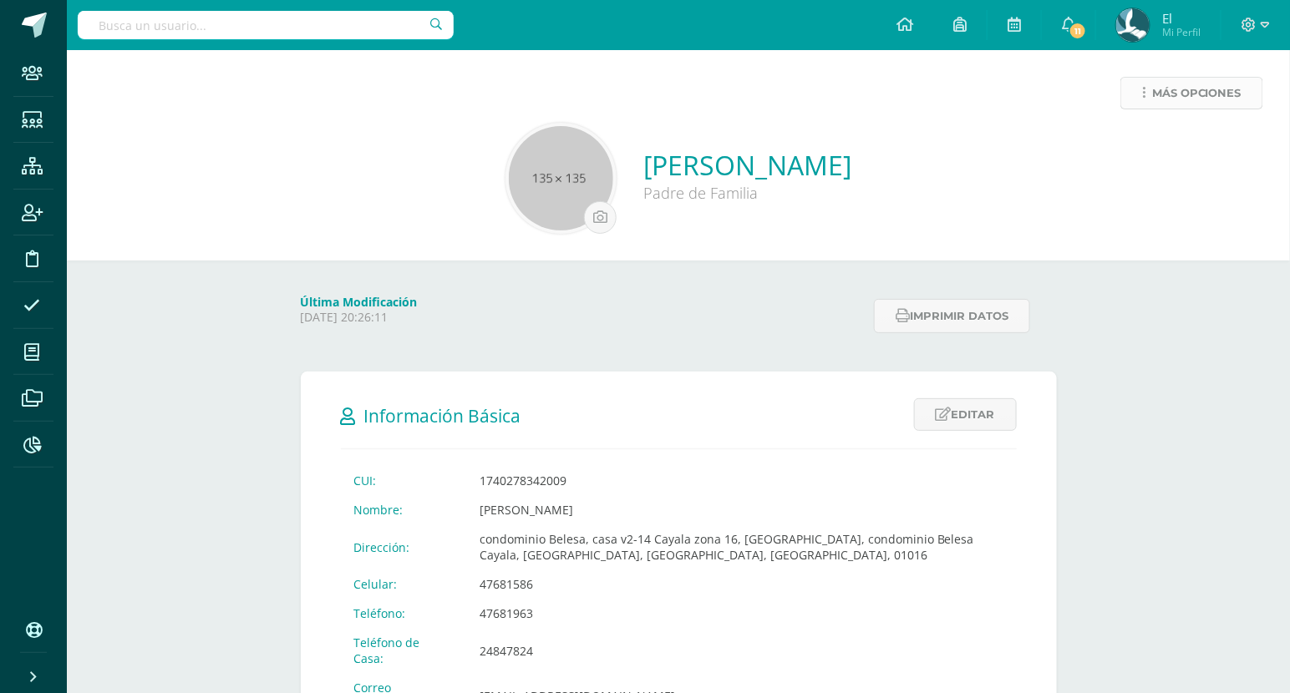
click at [1219, 90] on span "Más opciones" at bounding box center [1196, 93] width 89 height 31
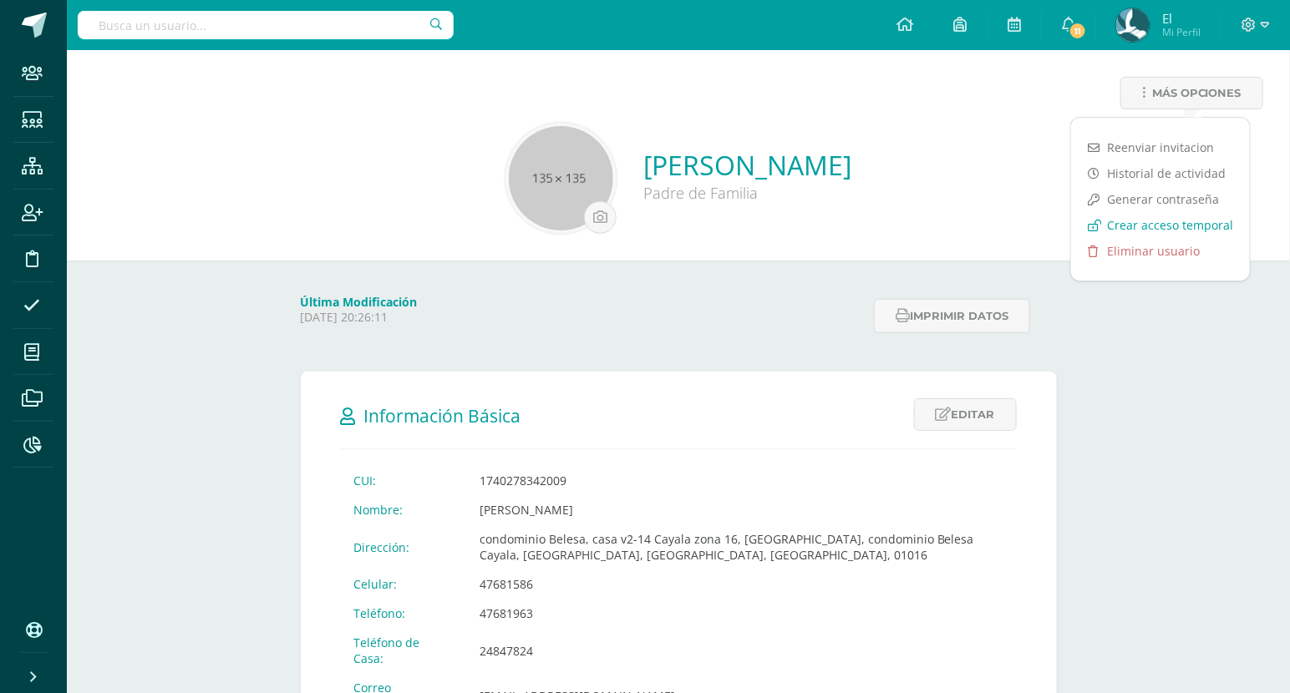
click at [1162, 213] on link "Crear acceso temporal" at bounding box center [1160, 225] width 179 height 26
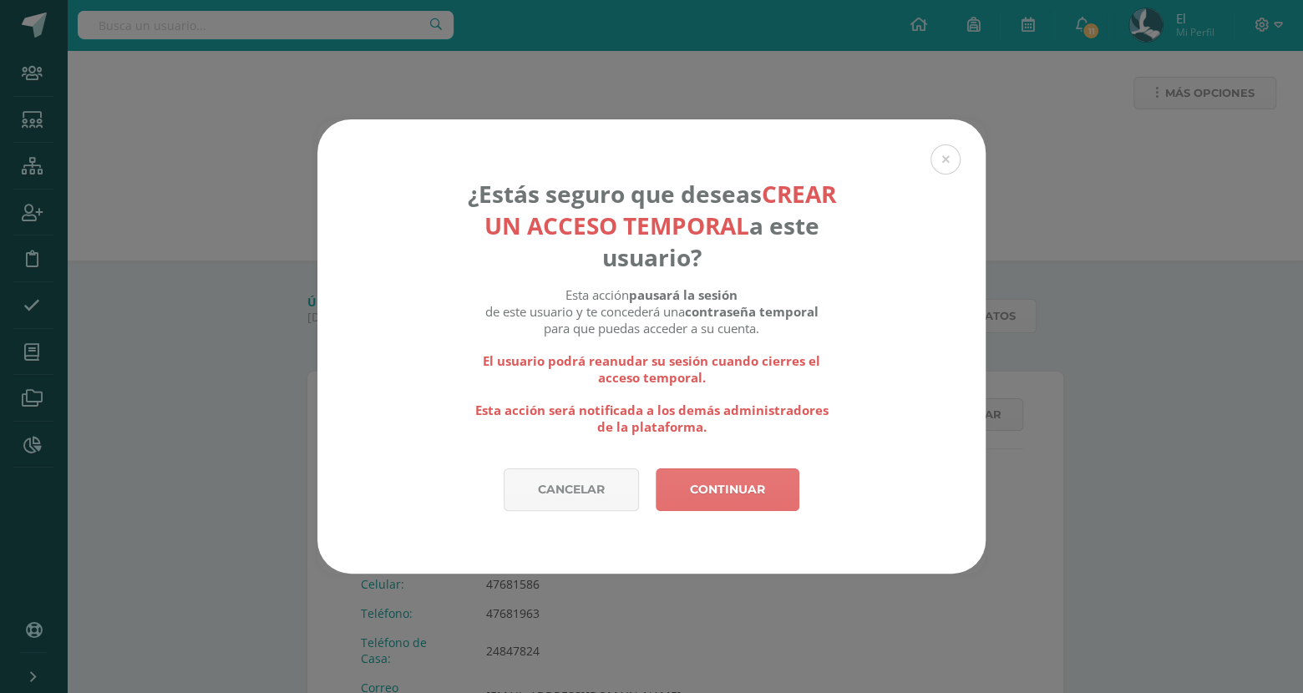
click at [757, 490] on link "Continuar" at bounding box center [728, 490] width 144 height 43
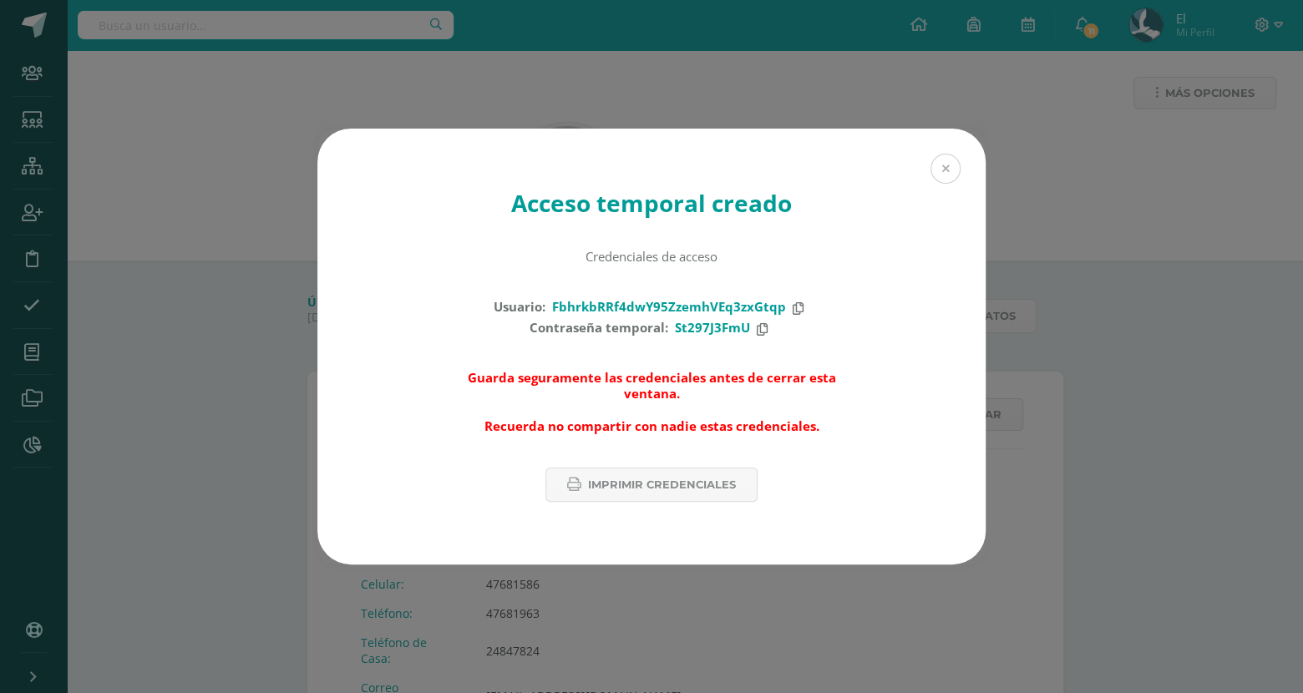
click at [941, 166] on button at bounding box center [945, 169] width 30 height 30
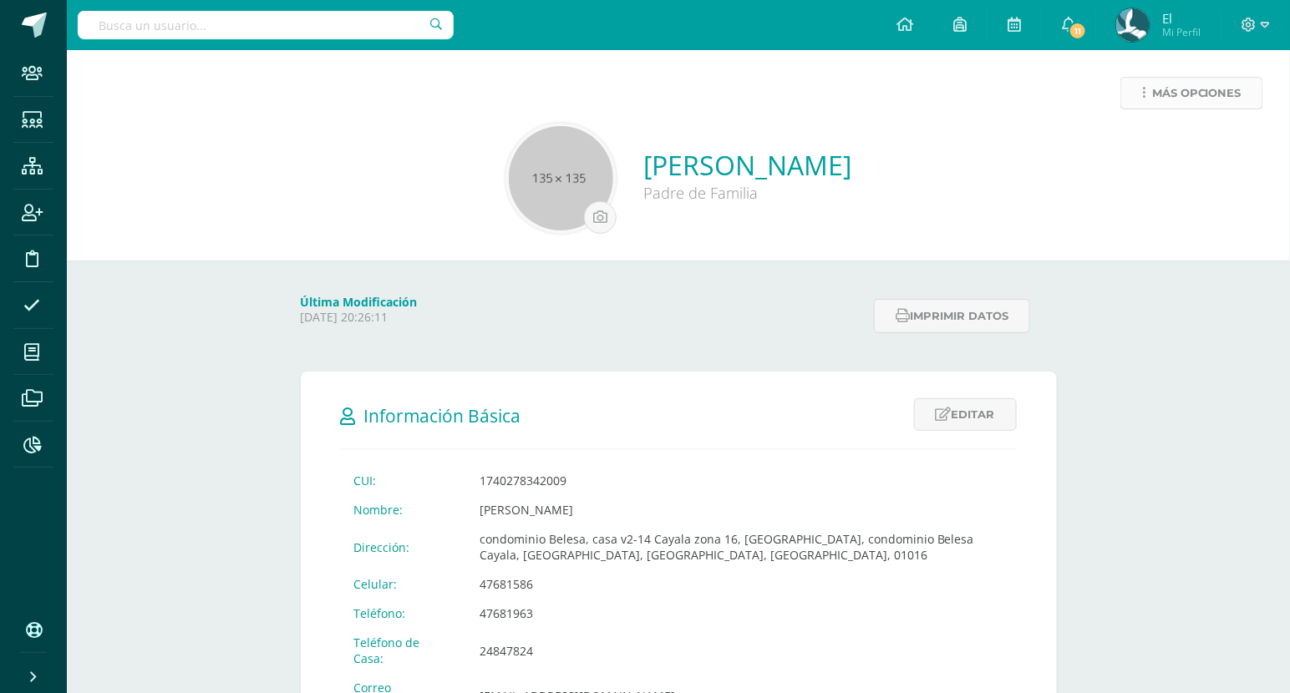
click at [1232, 89] on span "Más opciones" at bounding box center [1196, 93] width 89 height 31
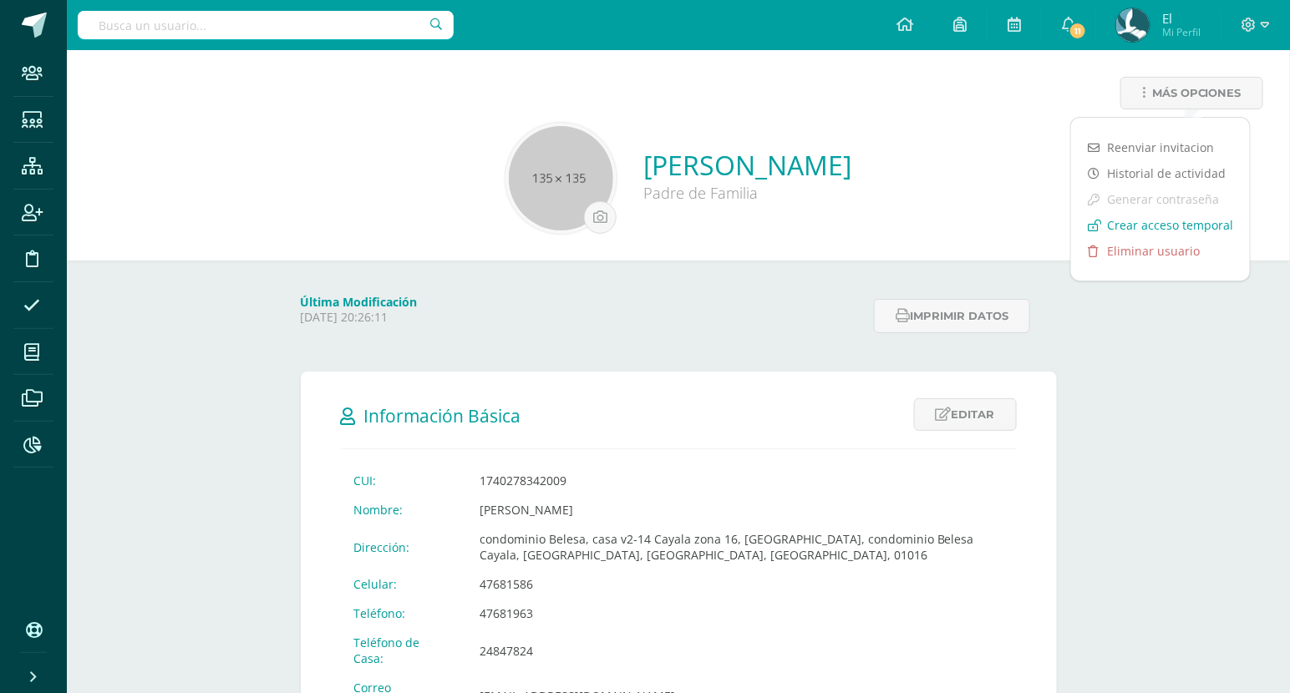
click at [1159, 221] on link "Crear acceso temporal" at bounding box center [1160, 225] width 179 height 26
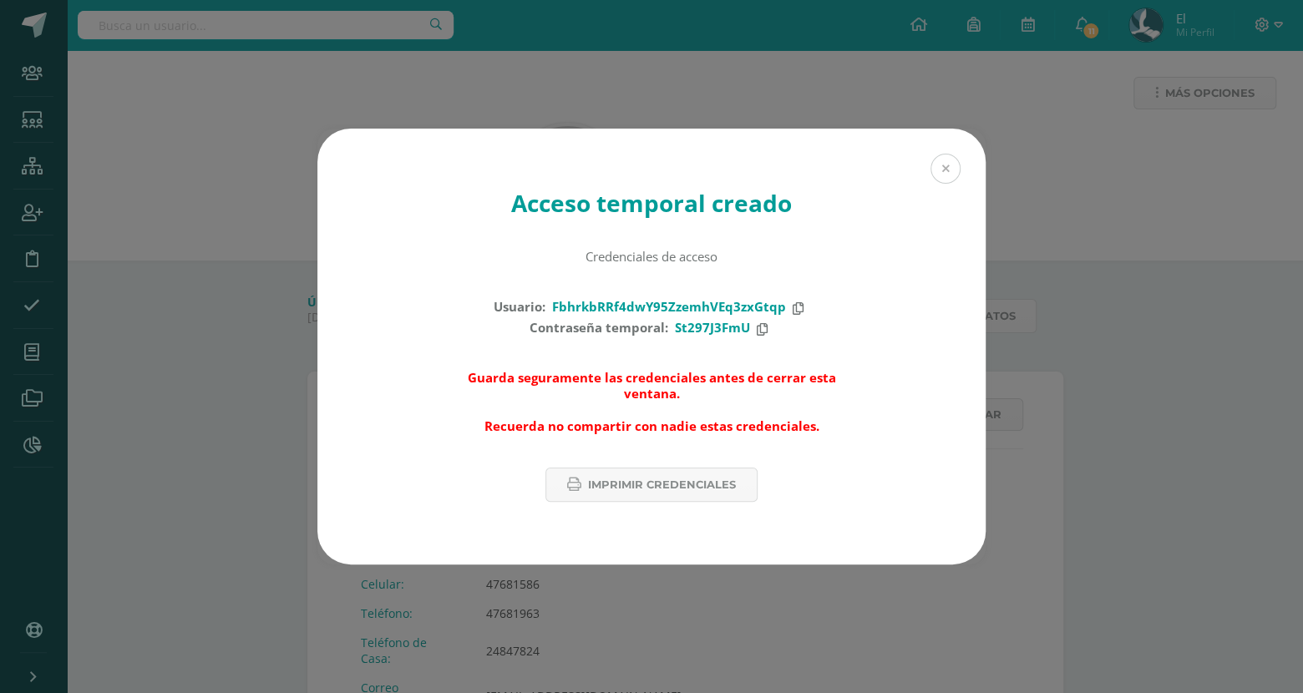
click at [944, 156] on button at bounding box center [945, 169] width 30 height 30
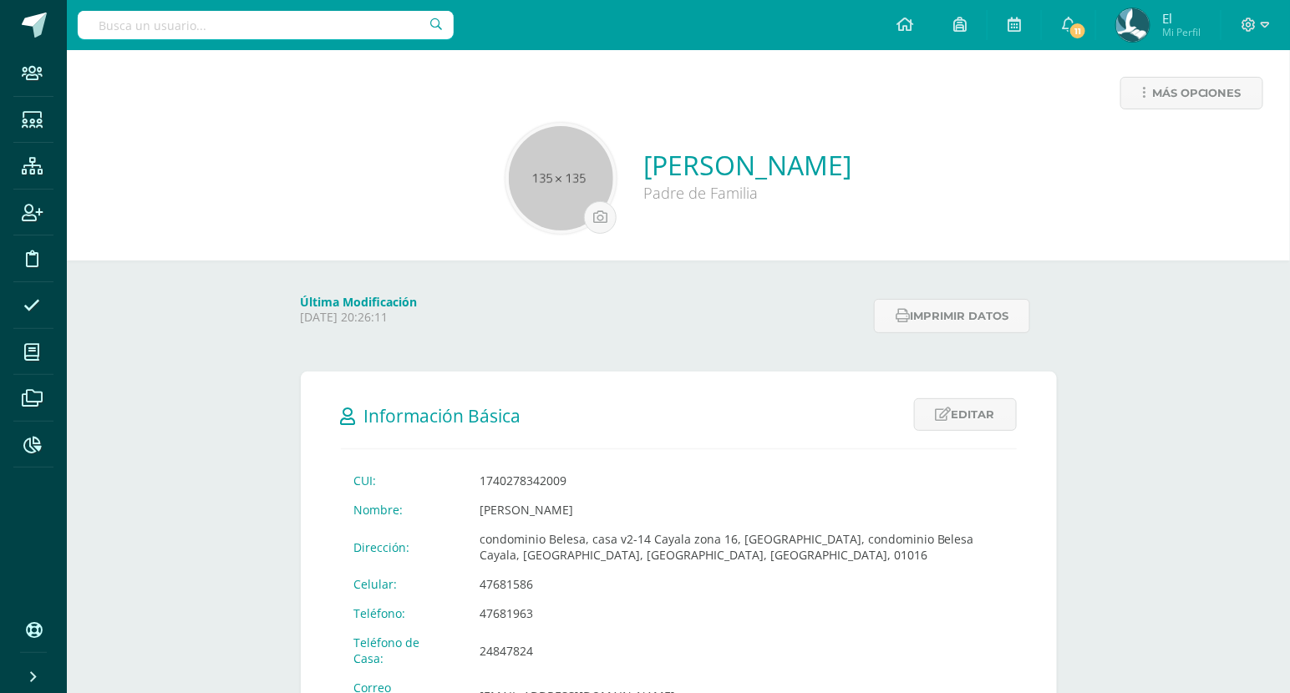
click at [1196, 112] on div "Más opciones" at bounding box center [678, 100] width 1196 height 46
click at [1206, 102] on span "Más opciones" at bounding box center [1196, 93] width 89 height 31
click at [364, 200] on div "Abigail Quijada Duarte Padre de Familia" at bounding box center [678, 178] width 1196 height 111
click at [261, 29] on input "C" at bounding box center [266, 25] width 376 height 28
type input "CASTILLO ARGUETA"
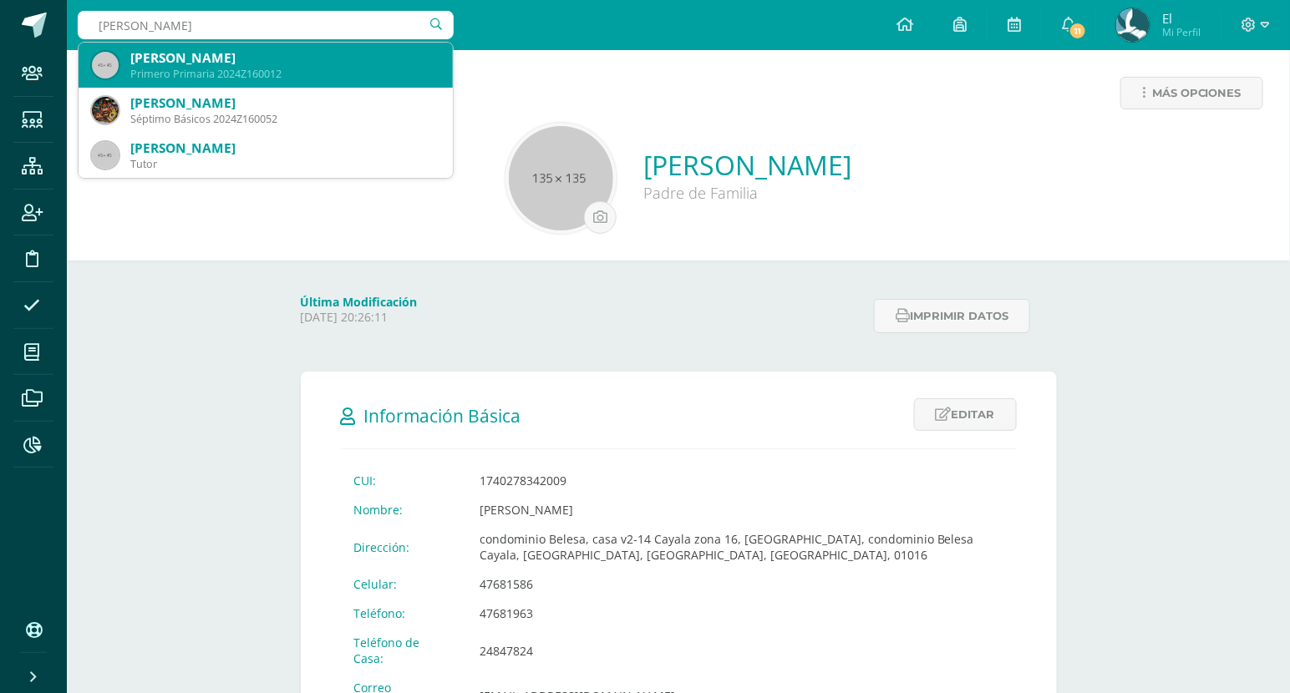
click at [253, 56] on div "Ana Raquel Castillo Argueta" at bounding box center [284, 58] width 309 height 18
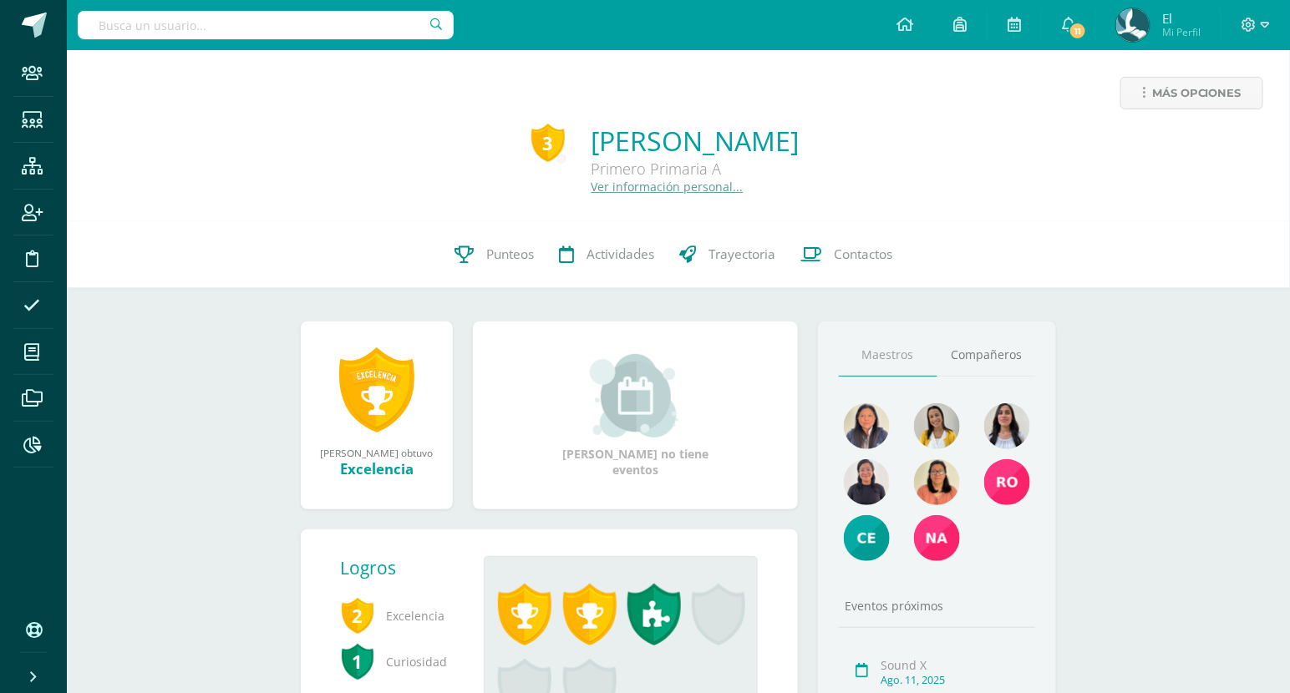
click at [1178, 114] on div "Más opciones" at bounding box center [678, 100] width 1196 height 46
click at [1188, 104] on span "Más opciones" at bounding box center [1196, 93] width 89 height 31
click at [282, 29] on input "D" at bounding box center [266, 25] width 376 height 28
type input "DAVID"
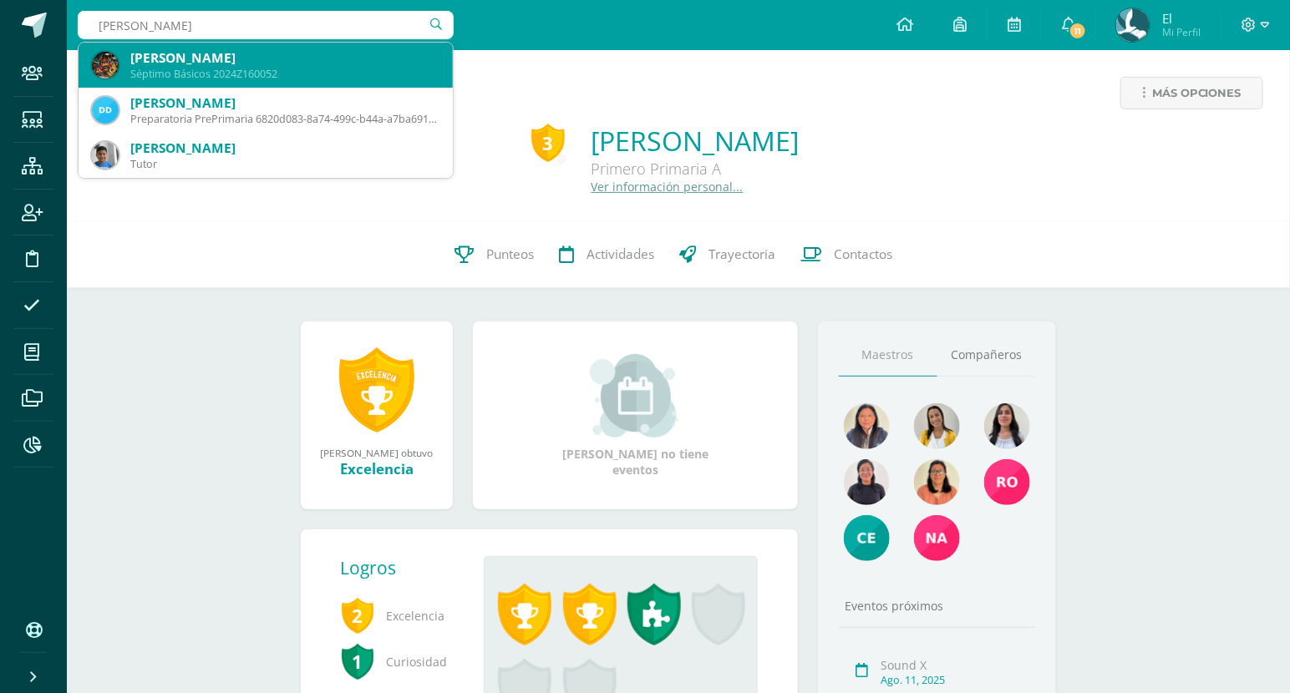
click at [322, 43] on div "David Alejandro Castillo Argueta Séptimo Básicos 2024Z160052" at bounding box center [265, 65] width 347 height 45
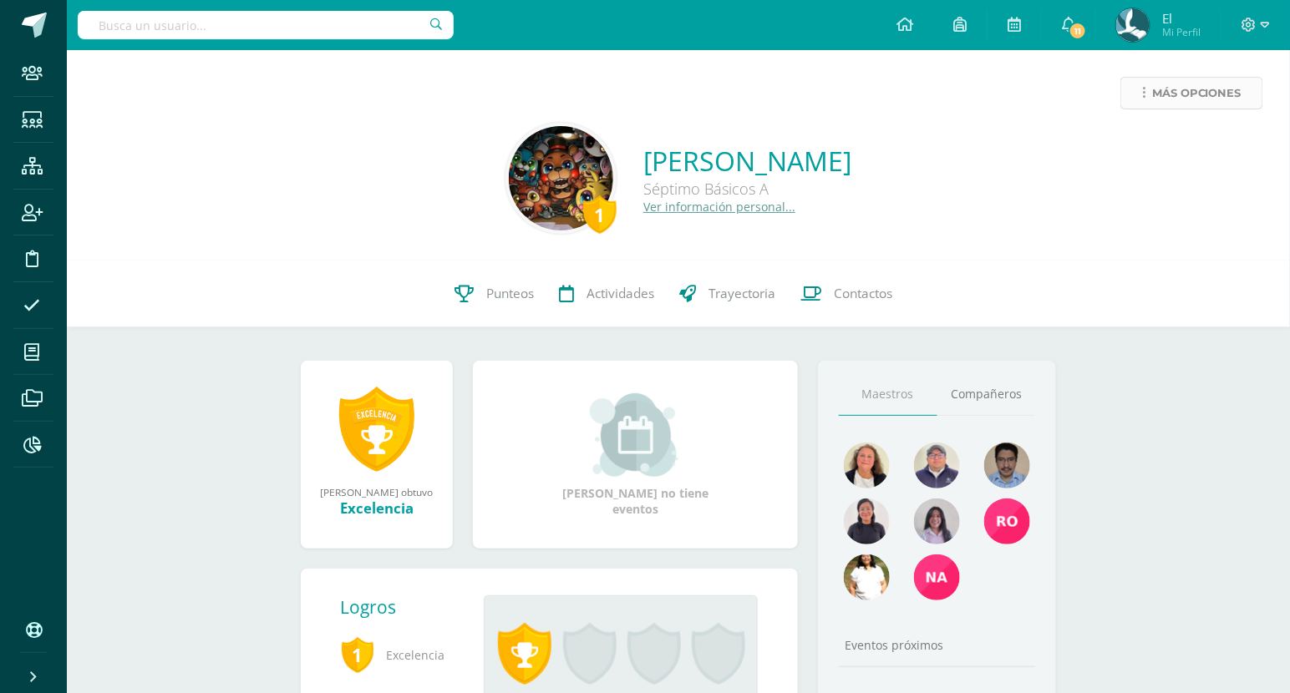
click at [1230, 104] on span "Más opciones" at bounding box center [1196, 93] width 89 height 31
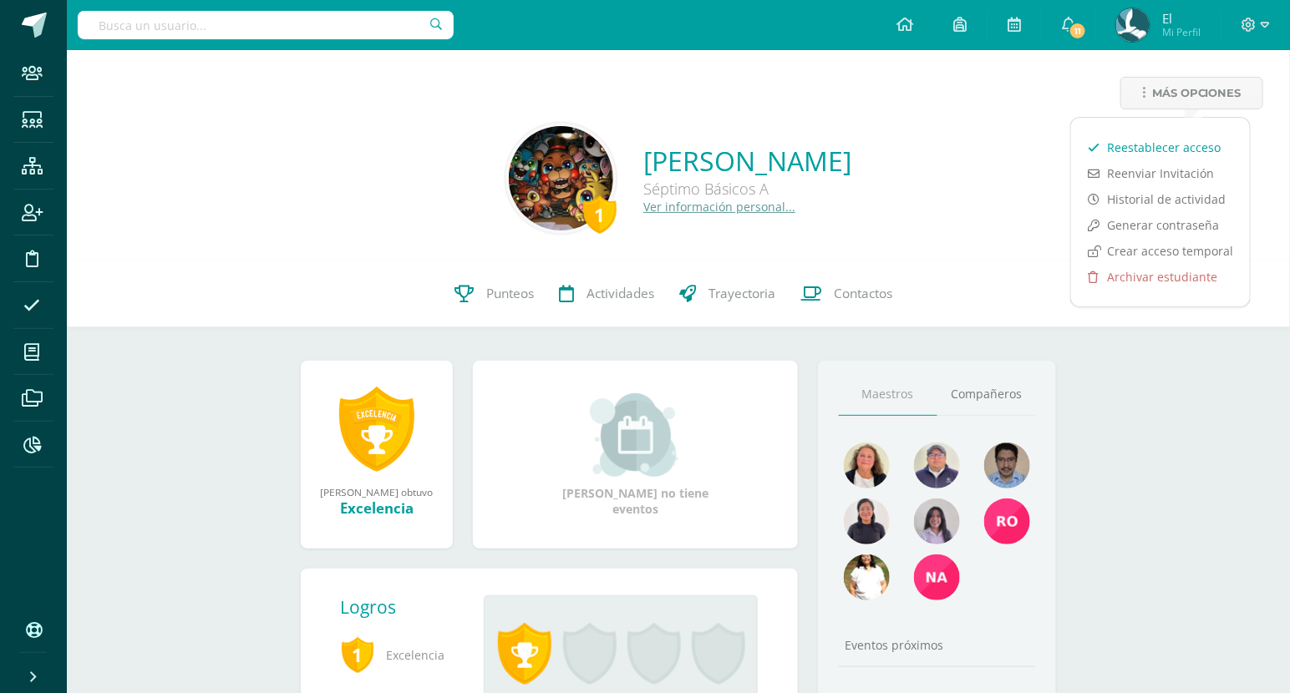
click at [1201, 141] on link "Reestablecer acceso" at bounding box center [1160, 147] width 179 height 26
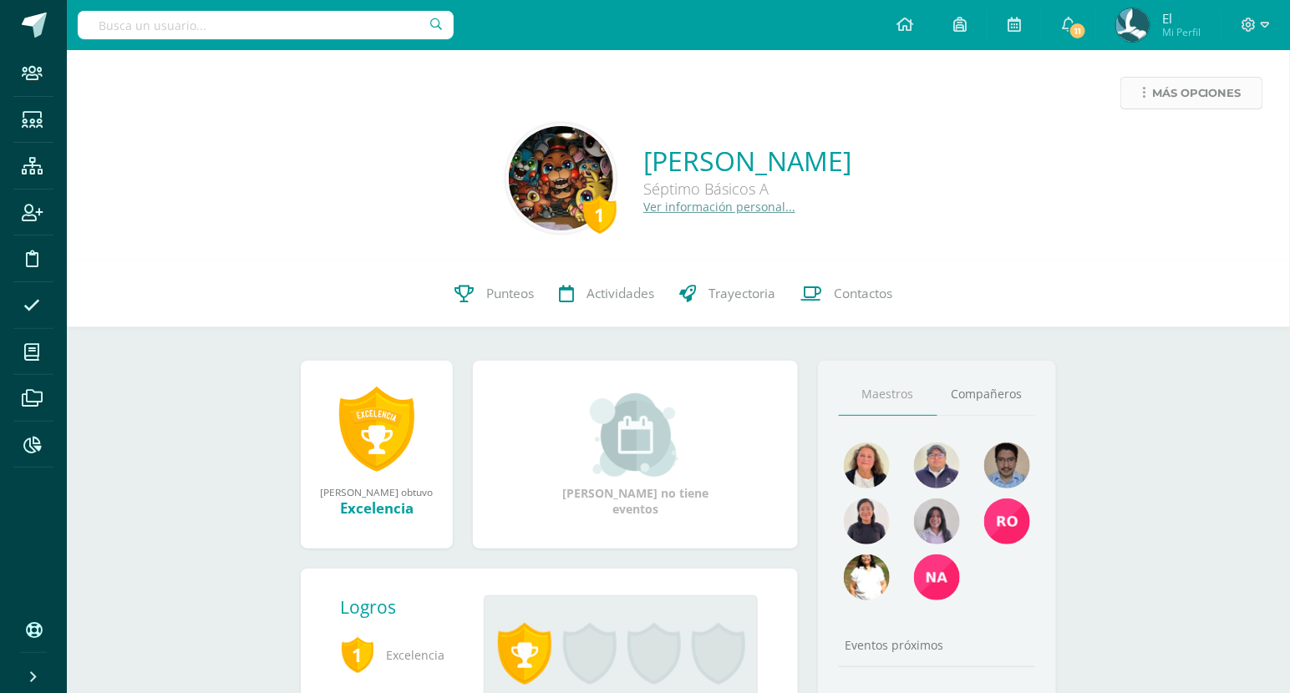
click at [1170, 89] on span "Más opciones" at bounding box center [1196, 93] width 89 height 31
click at [256, 29] on input "text" at bounding box center [266, 25] width 376 height 28
type input "mendoza sierra"
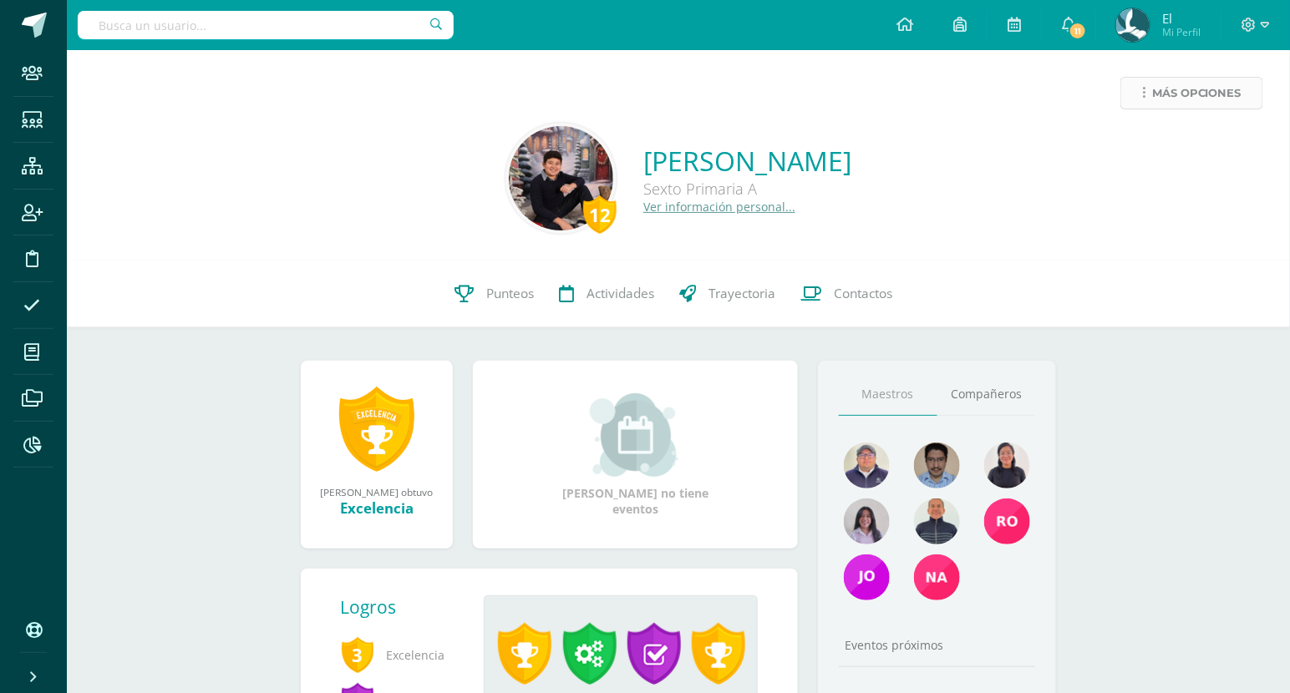
click at [1182, 105] on span "Más opciones" at bounding box center [1196, 93] width 89 height 31
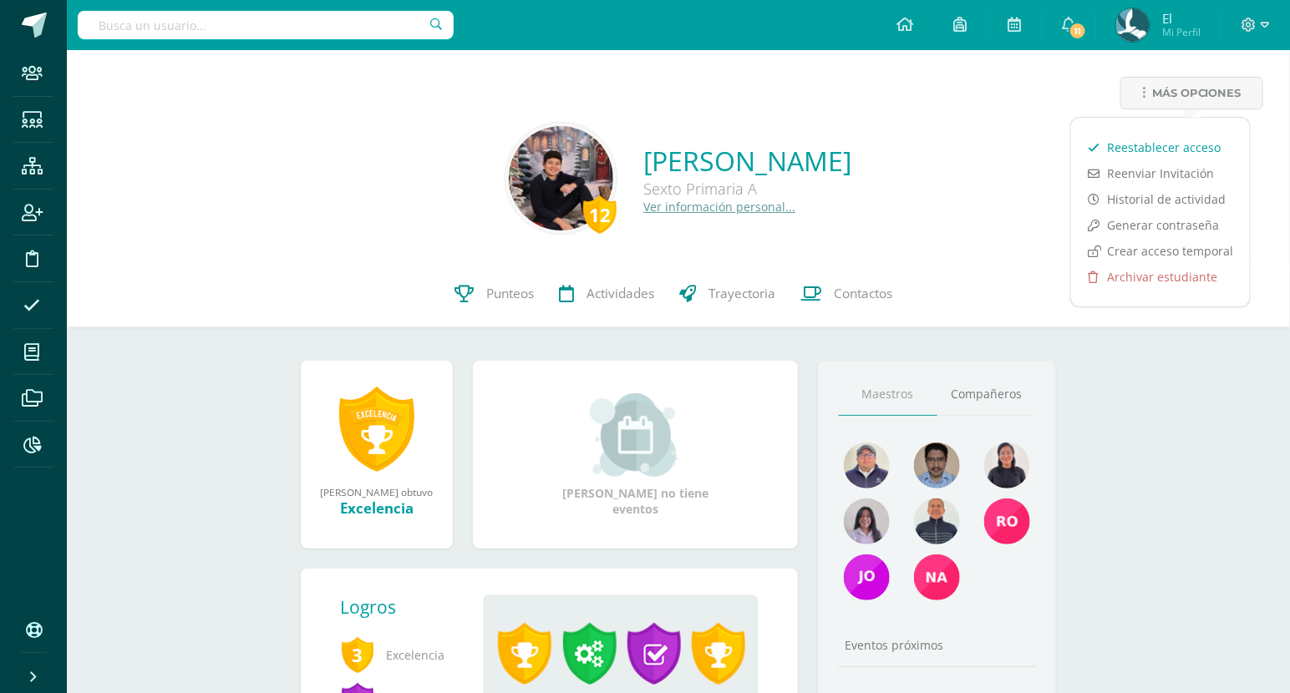
click at [1157, 150] on link "Reestablecer acceso" at bounding box center [1160, 147] width 179 height 26
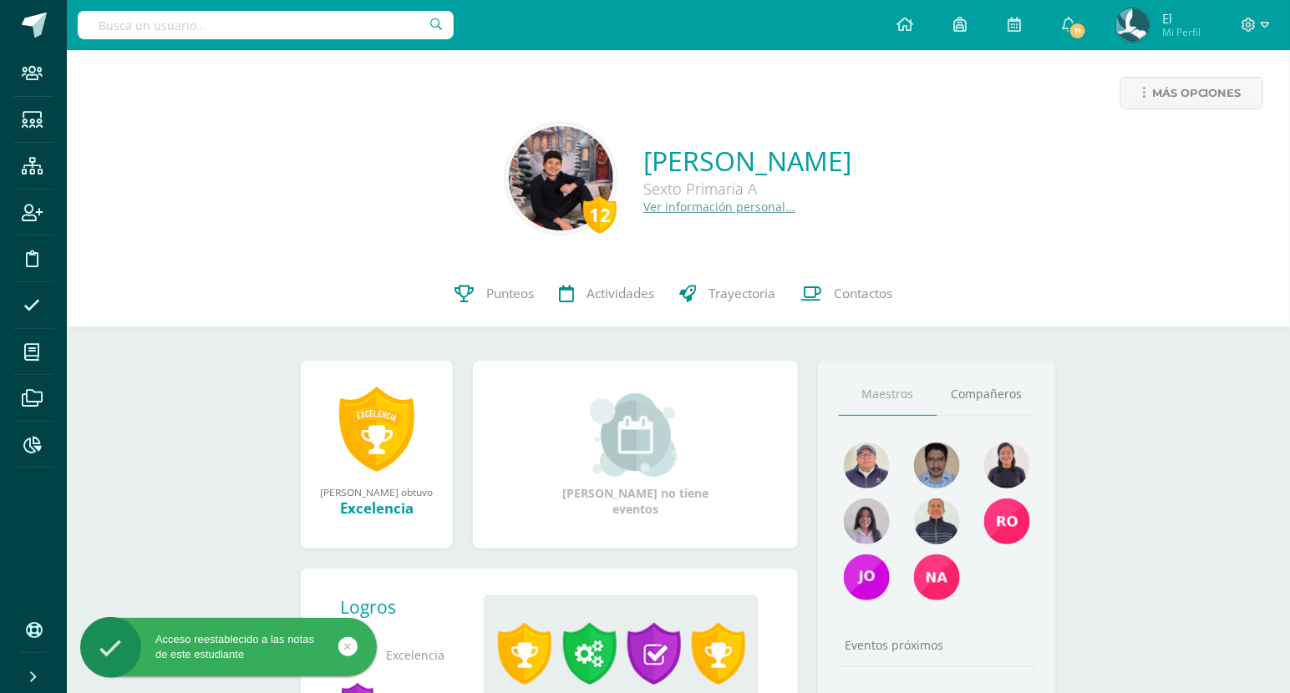
click at [253, 28] on input "text" at bounding box center [266, 25] width 376 height 28
type input "mendoza sierra"
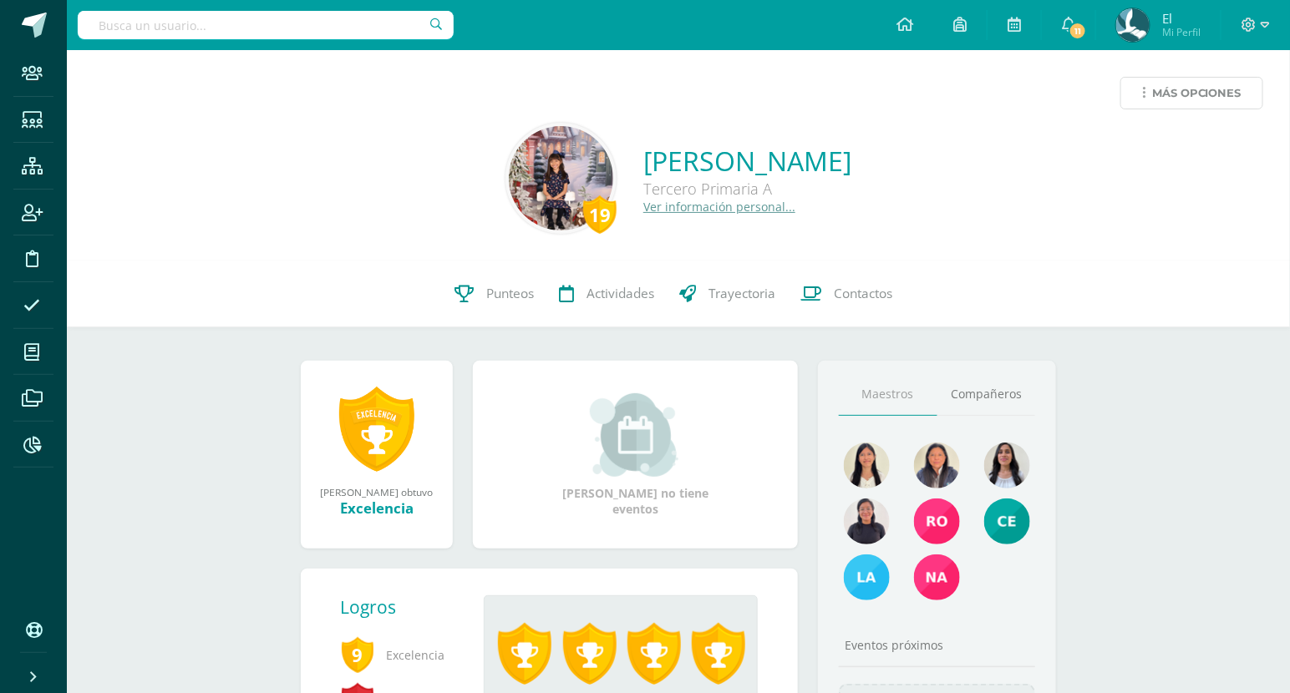
click at [1170, 89] on span "Más opciones" at bounding box center [1196, 93] width 89 height 31
click at [924, 152] on div "19 [PERSON_NAME] Tercero Primaria A Ver información personal..." at bounding box center [678, 178] width 1196 height 111
click at [299, 15] on input "text" at bounding box center [266, 25] width 376 height 28
type input "guillén"
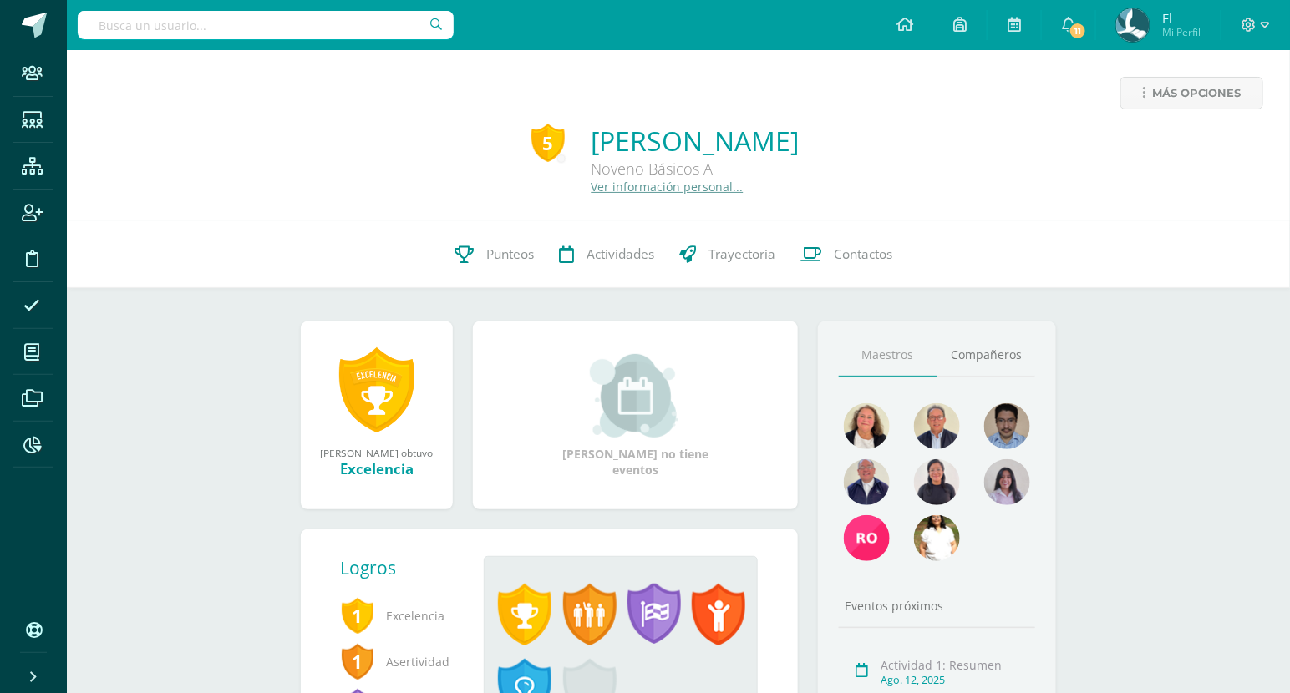
click at [296, 33] on input "text" at bounding box center [266, 25] width 376 height 28
click at [1192, 98] on span "Más opciones" at bounding box center [1196, 93] width 89 height 31
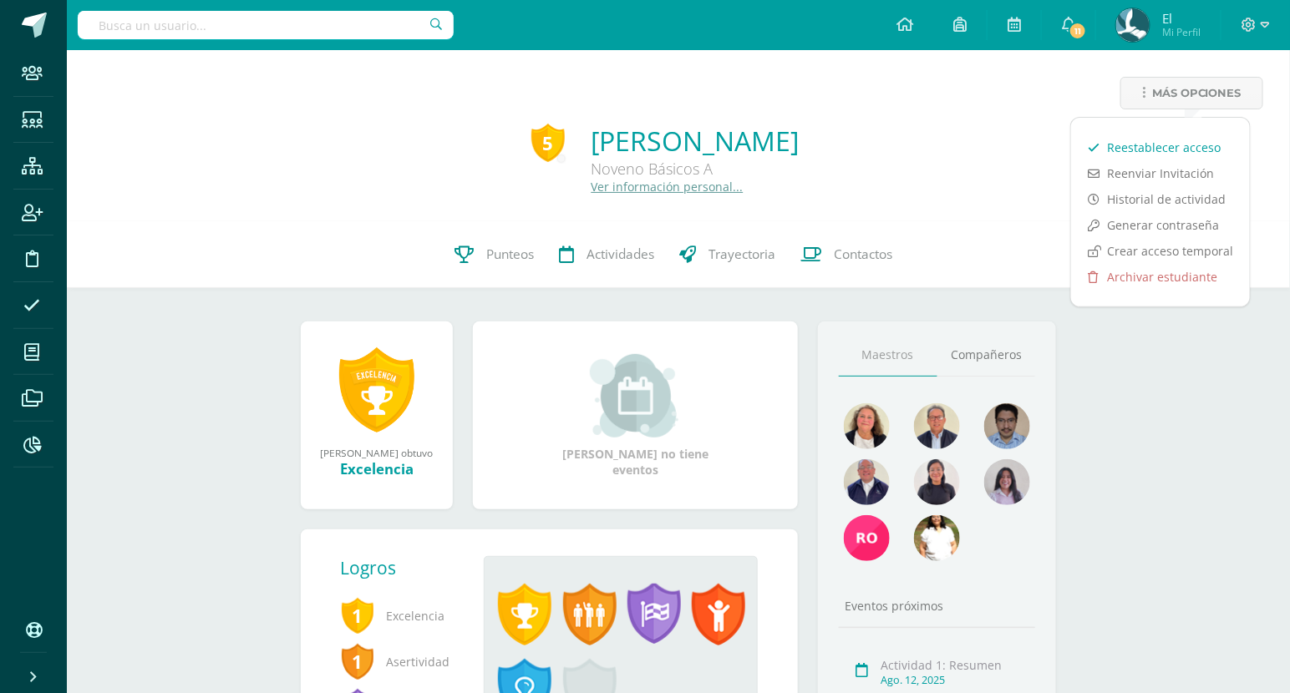
click at [1163, 144] on link "Reestablecer acceso" at bounding box center [1160, 147] width 179 height 26
